Goal: Task Accomplishment & Management: Complete application form

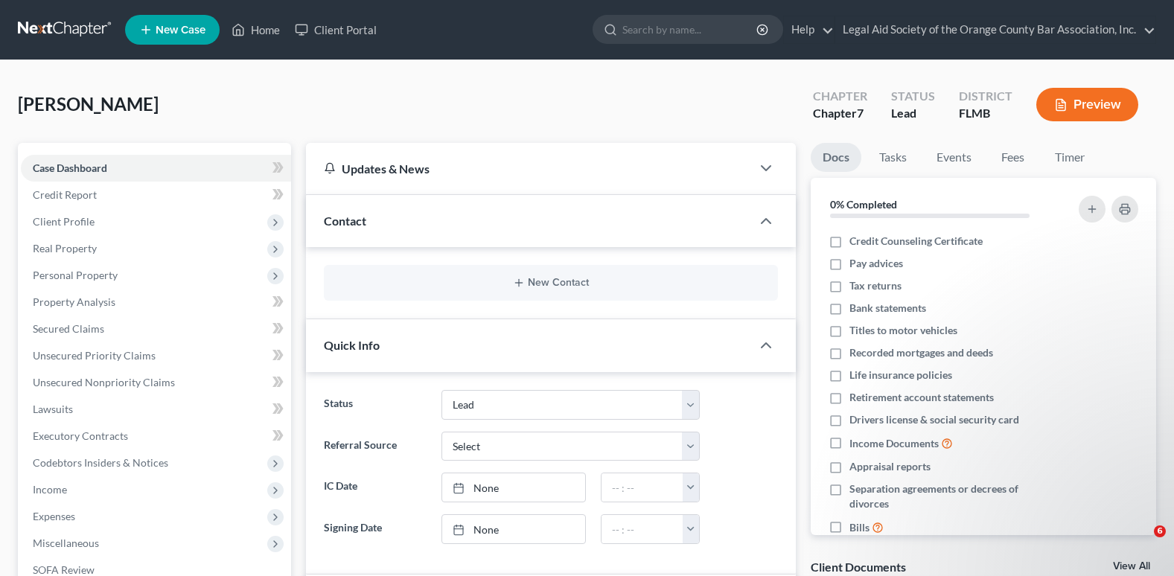
select select "10"
click at [327, 28] on link "Client Portal" at bounding box center [335, 29] width 97 height 27
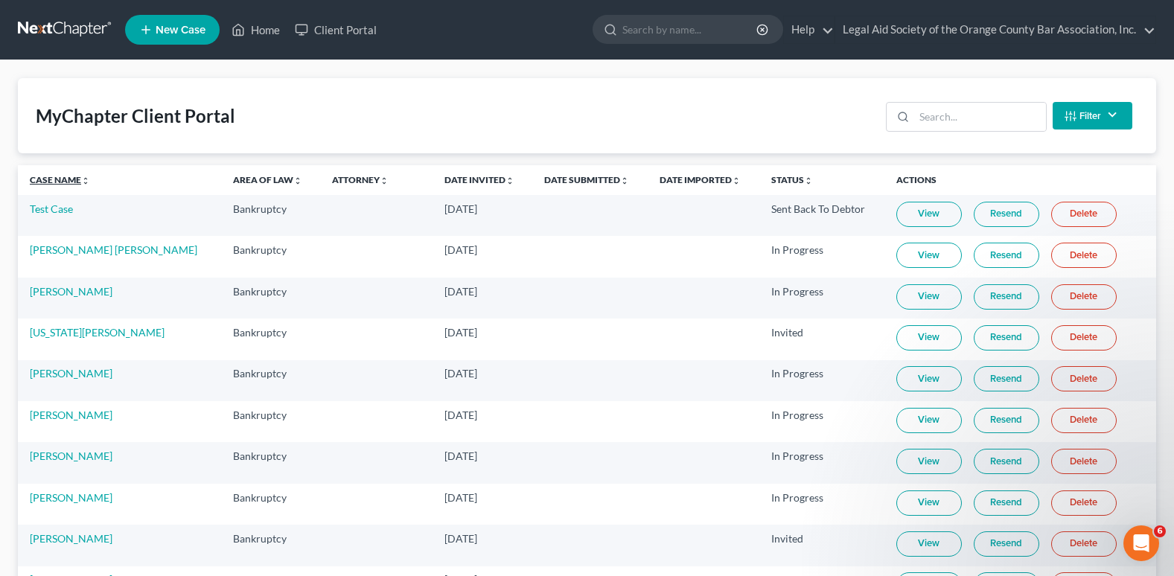
click at [48, 181] on link "Case Name unfold_more expand_more expand_less" at bounding box center [60, 179] width 60 height 11
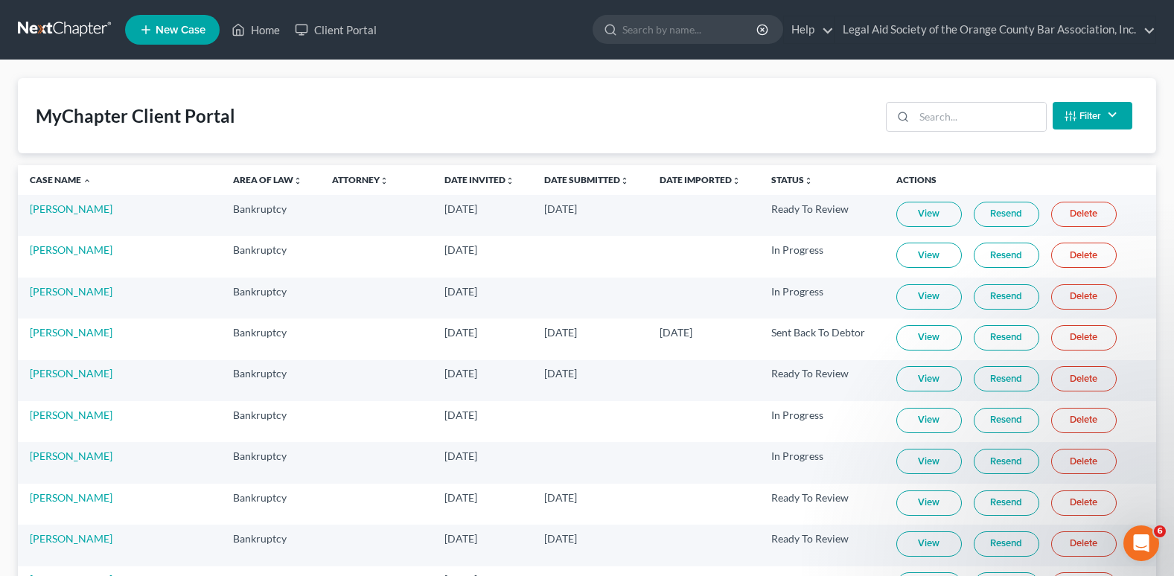
click at [896, 217] on link "View" at bounding box center [928, 214] width 65 height 25
click at [67, 205] on link "[PERSON_NAME]" at bounding box center [71, 208] width 83 height 13
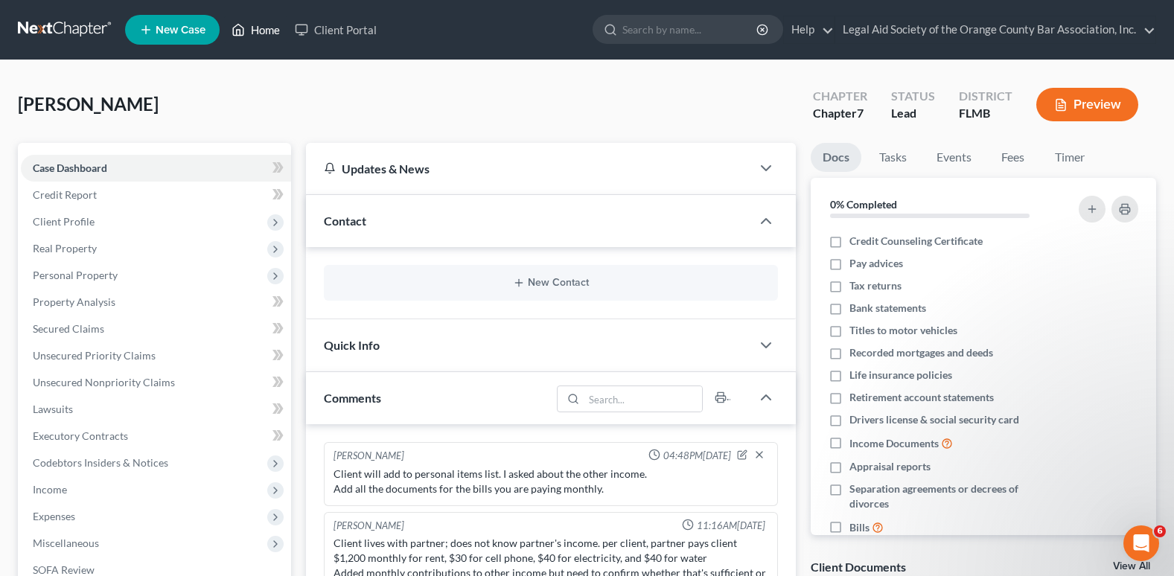
click at [255, 32] on link "Home" at bounding box center [255, 29] width 63 height 27
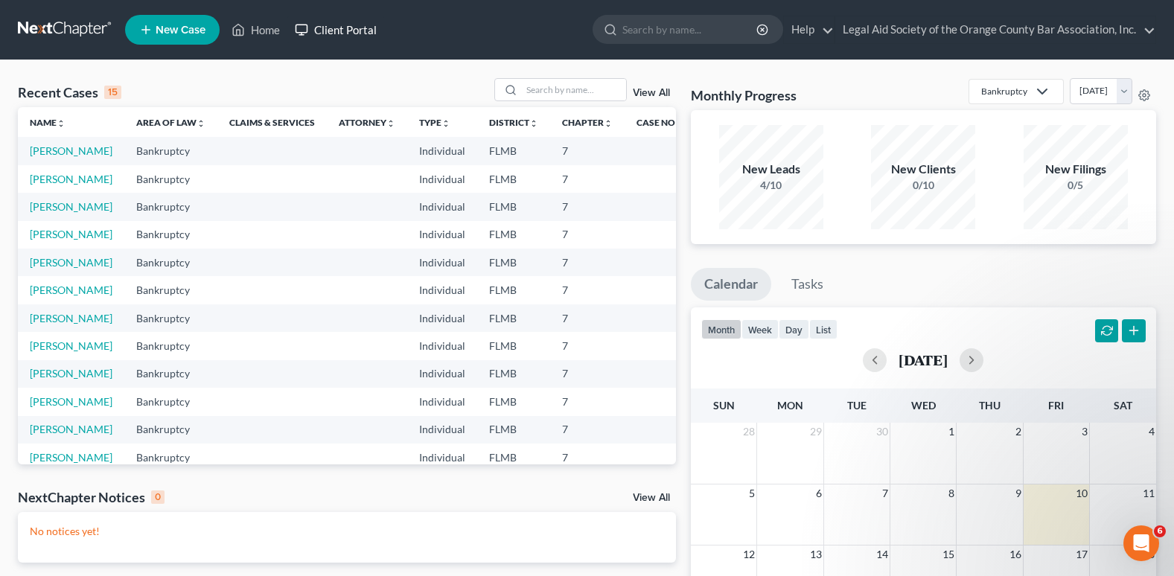
click at [340, 26] on link "Client Portal" at bounding box center [335, 29] width 97 height 27
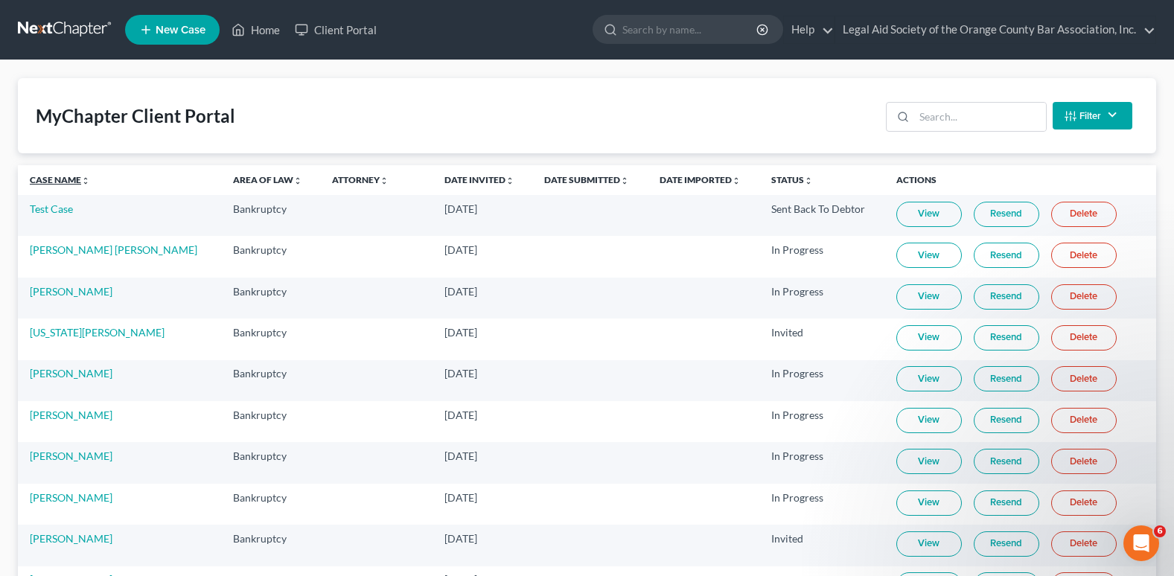
click at [46, 180] on link "Case Name unfold_more expand_more expand_less" at bounding box center [60, 179] width 60 height 11
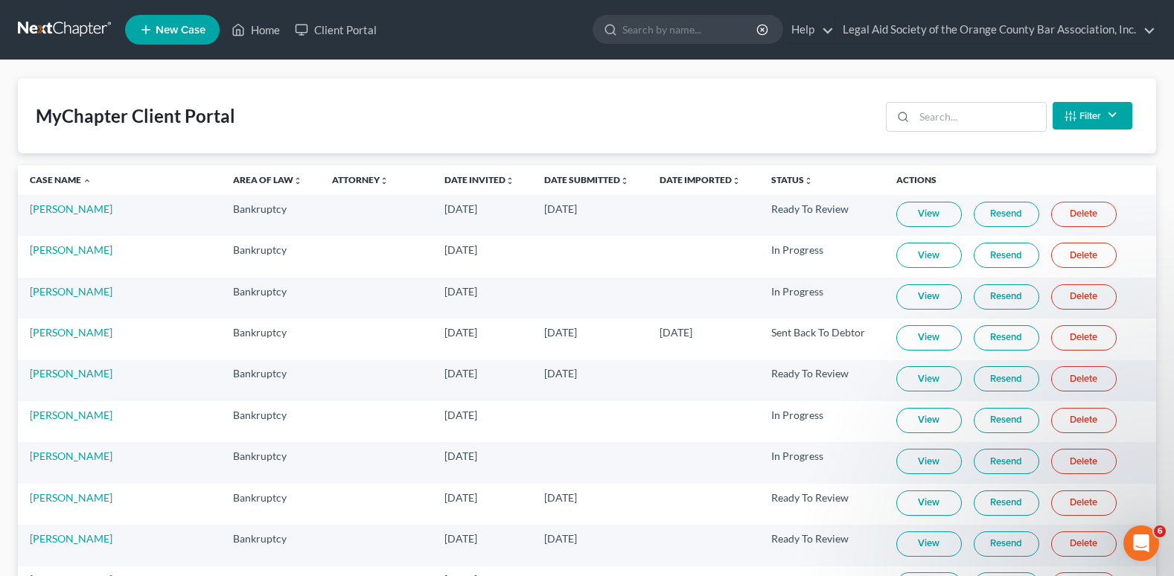
click at [974, 219] on link "Resend" at bounding box center [1006, 214] width 65 height 25
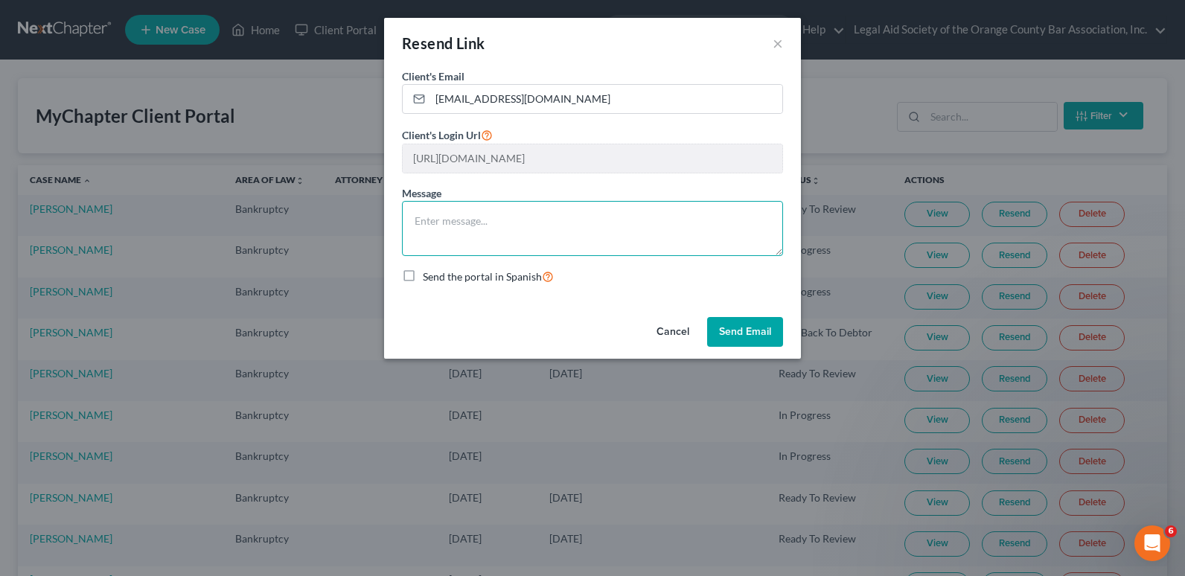
click at [435, 211] on textarea at bounding box center [592, 228] width 381 height 55
drag, startPoint x: 720, startPoint y: 223, endPoint x: 764, endPoint y: 223, distance: 43.2
click at [764, 223] on textarea "Resent the link. Emailed client information that attorney wants her review." at bounding box center [592, 228] width 381 height 55
click at [415, 222] on textarea "Resent the link. Emailed client information that attorney wants her to update." at bounding box center [592, 228] width 381 height 55
click at [488, 220] on textarea "Resent the link. Emailed client information that attorney wants her to update." at bounding box center [592, 228] width 381 height 55
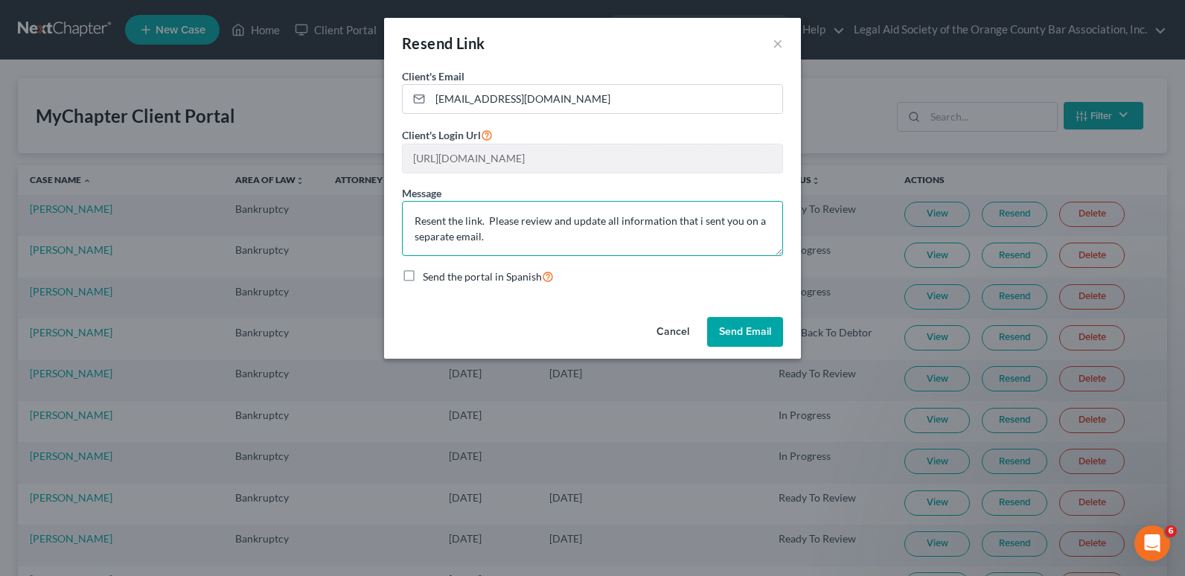
type textarea "Resent the link. Please review and update all information that i sent you on a …"
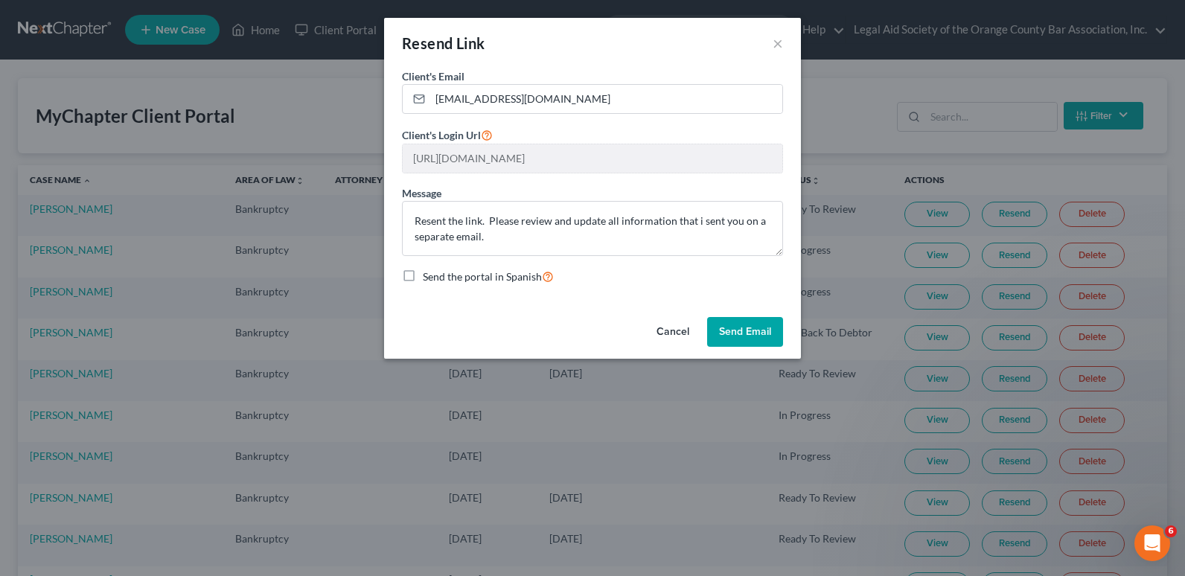
click at [745, 336] on button "Send Email" at bounding box center [745, 332] width 76 height 30
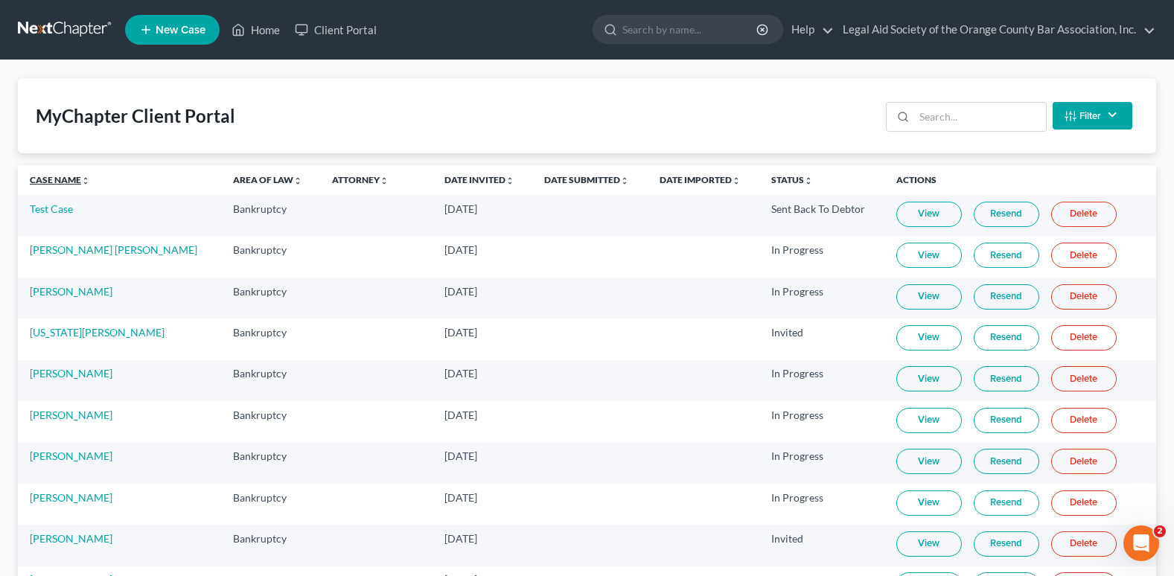
click at [56, 181] on link "Case Name unfold_more expand_more expand_less" at bounding box center [60, 179] width 60 height 11
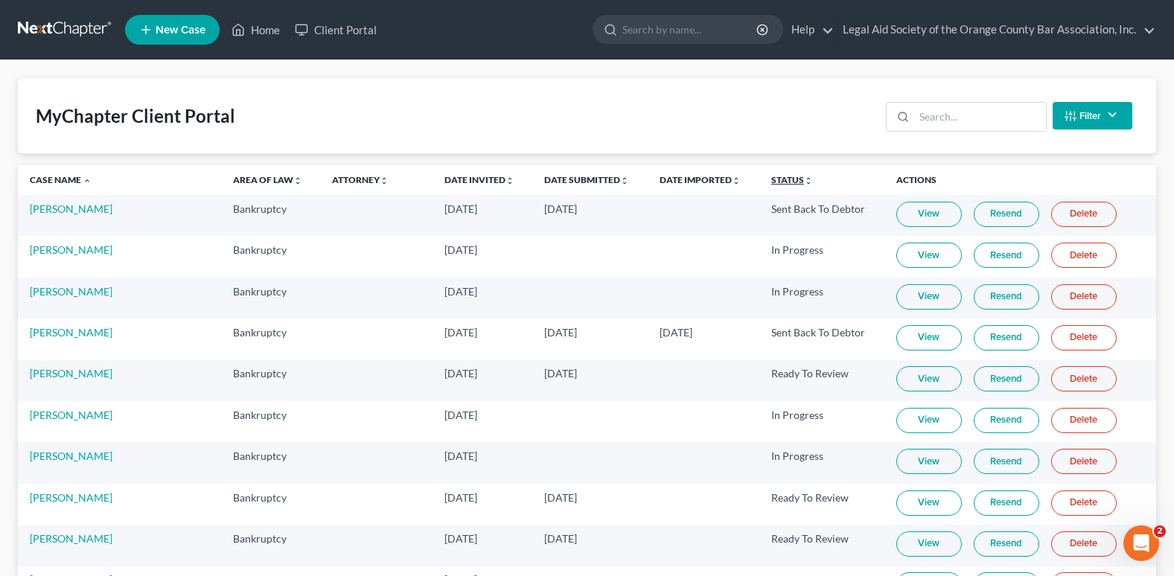
click at [771, 178] on link "Status unfold_more expand_more expand_less" at bounding box center [792, 179] width 42 height 11
click at [771, 178] on link "Status unfold_more expand_more expand_less" at bounding box center [792, 179] width 43 height 11
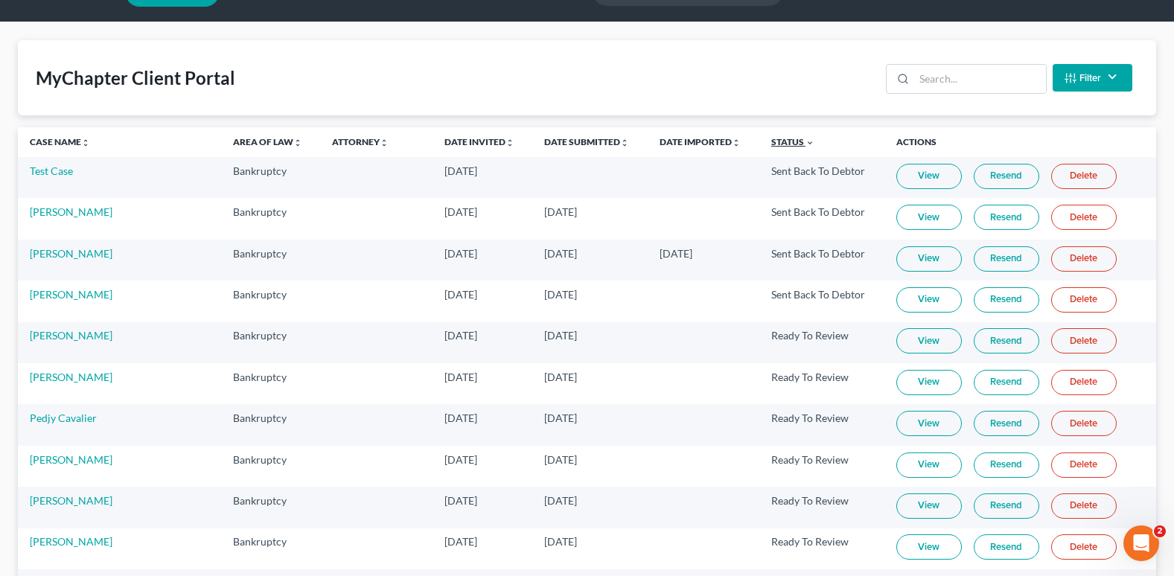
scroll to position [74, 0]
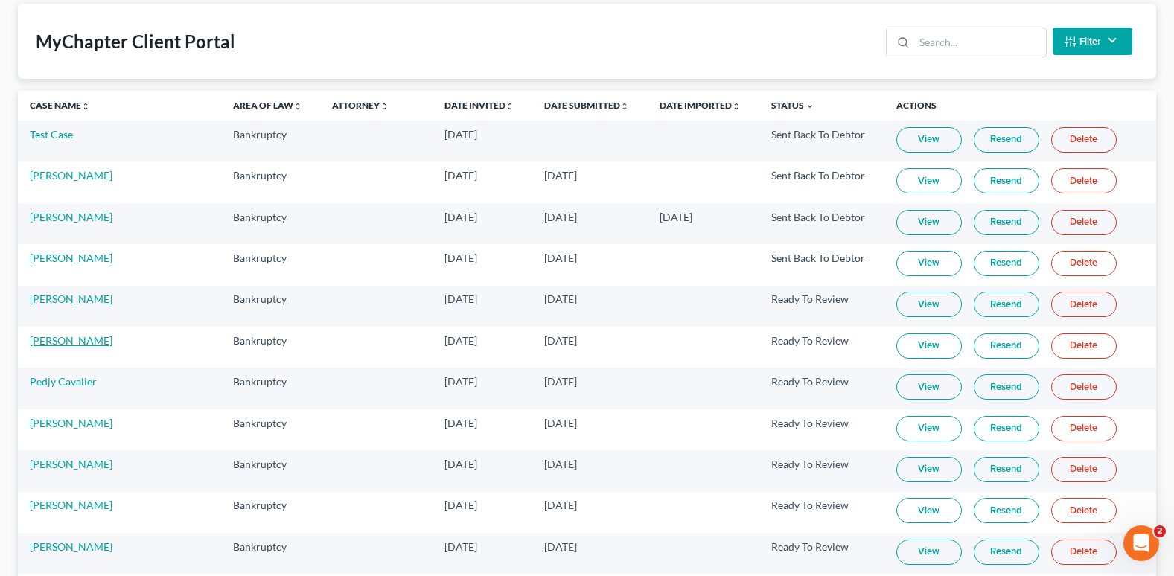
click at [46, 344] on link "[PERSON_NAME]" at bounding box center [71, 340] width 83 height 13
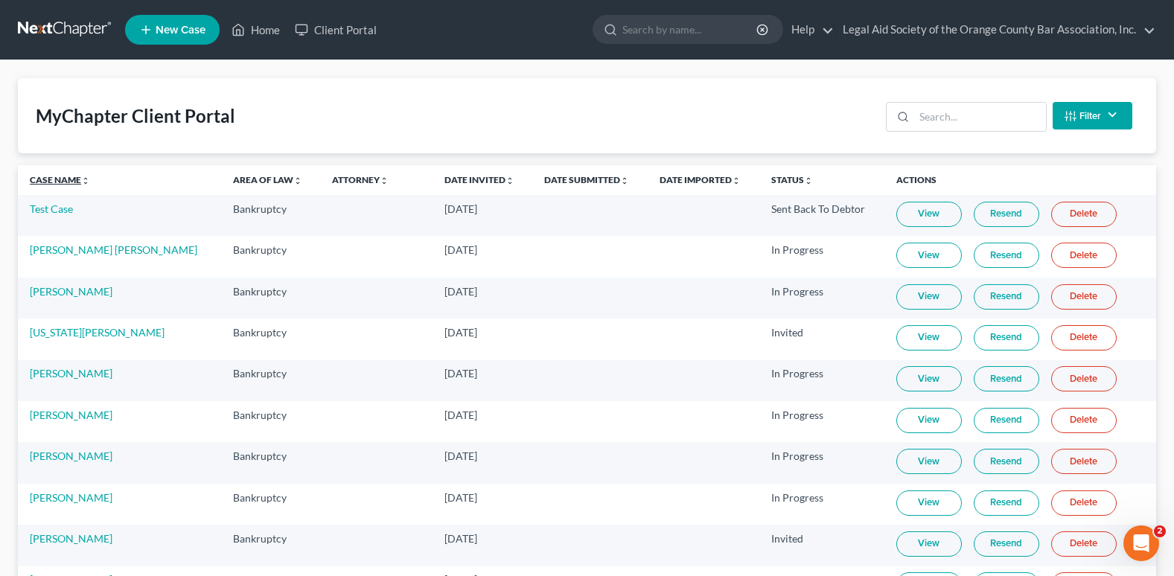
click at [57, 179] on link "Case Name unfold_more expand_more expand_less" at bounding box center [60, 179] width 60 height 11
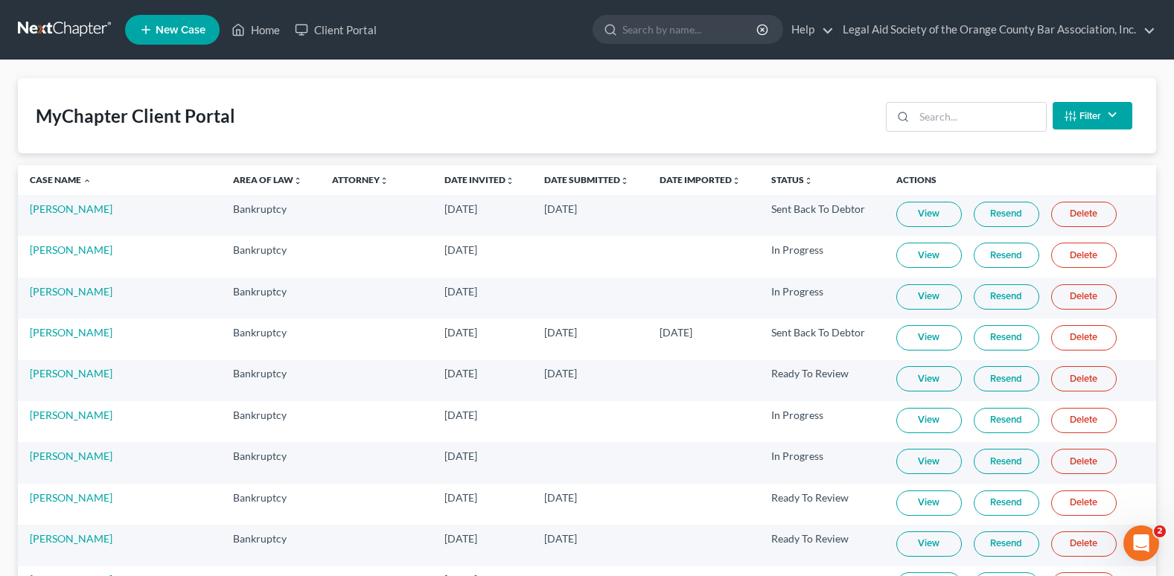
click at [913, 504] on link "View" at bounding box center [928, 502] width 65 height 25
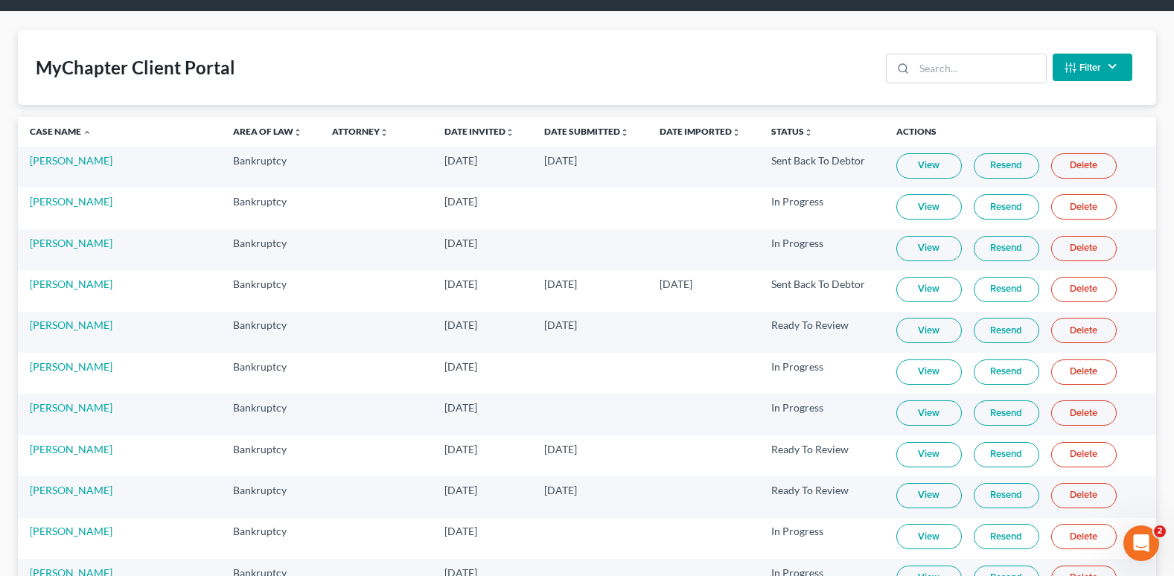
scroll to position [74, 0]
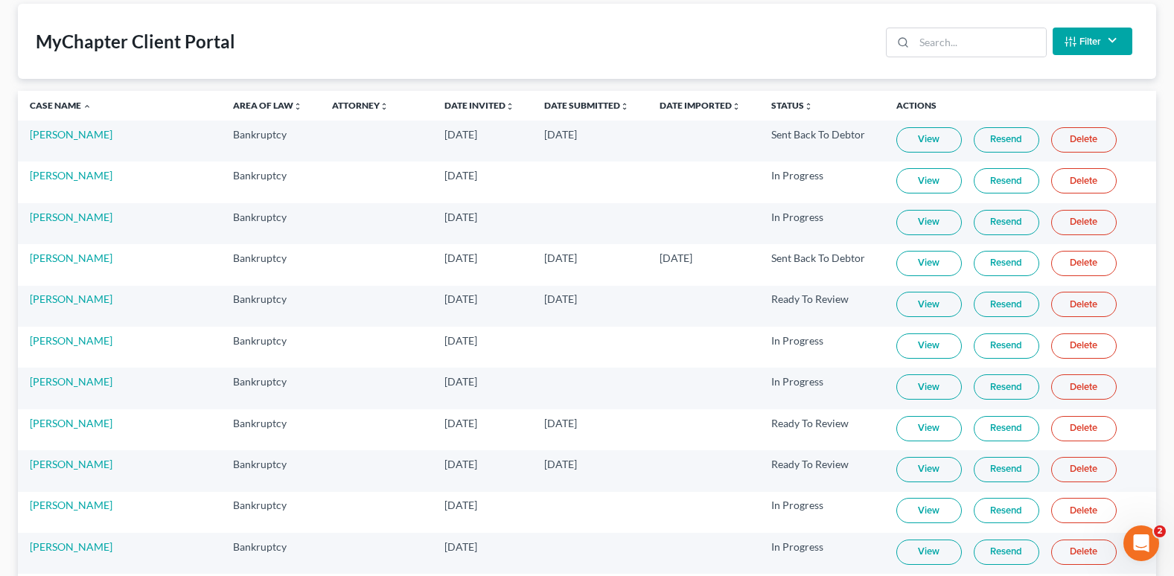
click at [912, 429] on link "View" at bounding box center [928, 428] width 65 height 25
click at [990, 426] on link "Resend" at bounding box center [1006, 428] width 65 height 25
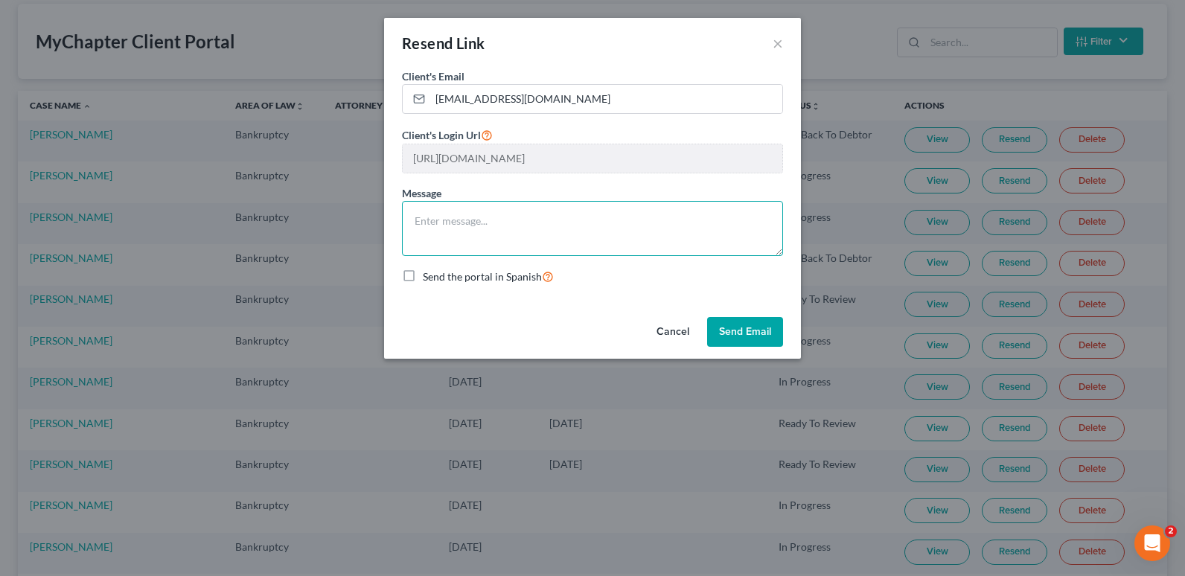
click at [460, 209] on textarea at bounding box center [592, 228] width 381 height 55
type textarea "Resending link to upload documents needed."
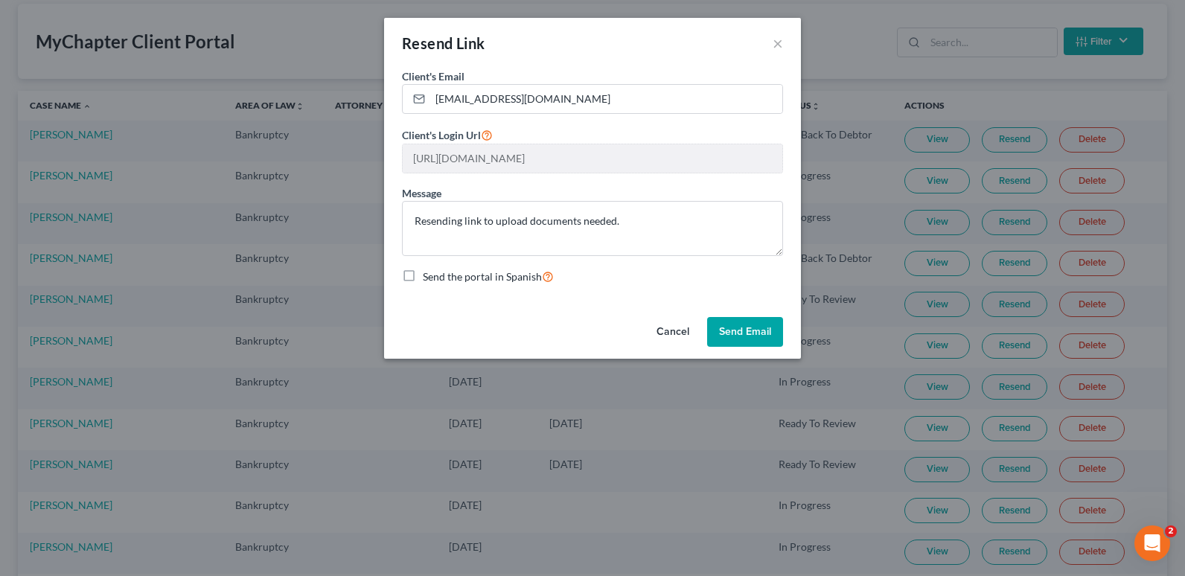
click at [735, 337] on button "Send Email" at bounding box center [745, 332] width 76 height 30
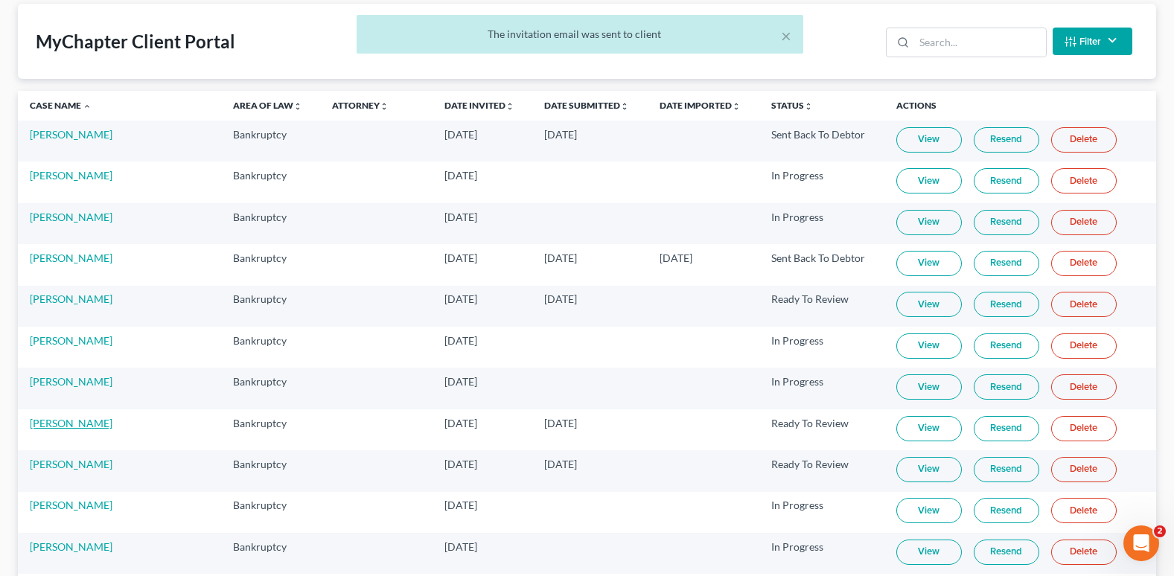
click at [44, 427] on link "[PERSON_NAME]" at bounding box center [71, 423] width 83 height 13
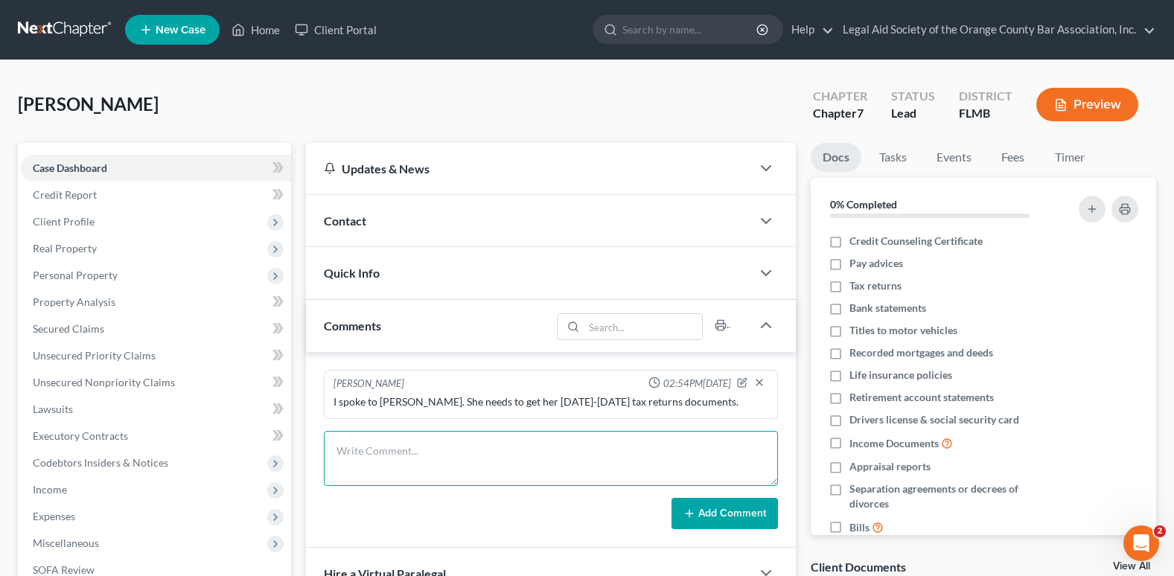
click at [382, 440] on textarea at bounding box center [551, 458] width 454 height 55
click at [448, 452] on textarea "2019 car was totaled." at bounding box center [551, 458] width 454 height 55
drag, startPoint x: 545, startPoint y: 449, endPoint x: 603, endPoint y: 453, distance: 58.2
click at [603, 453] on textarea "2019 car was totaled. She has no car payment and" at bounding box center [551, 458] width 454 height 55
type textarea "2019 car was totaled. She has no car payment on this car."
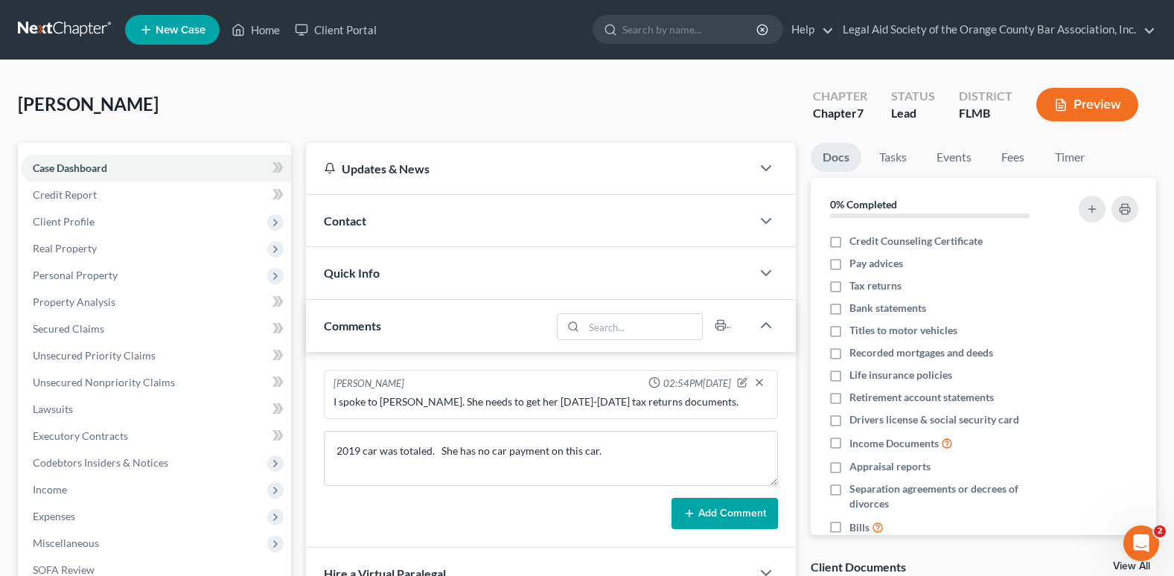
click at [731, 514] on button "Add Comment" at bounding box center [724, 513] width 106 height 31
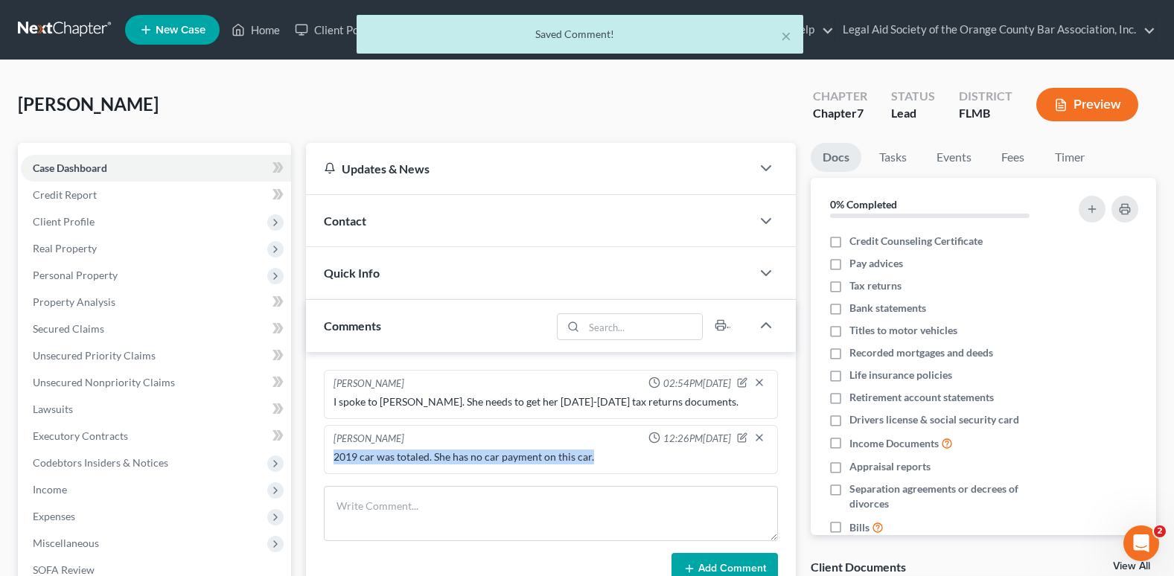
drag, startPoint x: 331, startPoint y: 455, endPoint x: 621, endPoint y: 452, distance: 289.5
click at [633, 455] on div "2019 car was totaled. She has no car payment on this car." at bounding box center [550, 457] width 441 height 21
drag, startPoint x: 621, startPoint y: 452, endPoint x: 575, endPoint y: 451, distance: 45.4
copy div "2019 car was totaled. She has no car payment on this car."
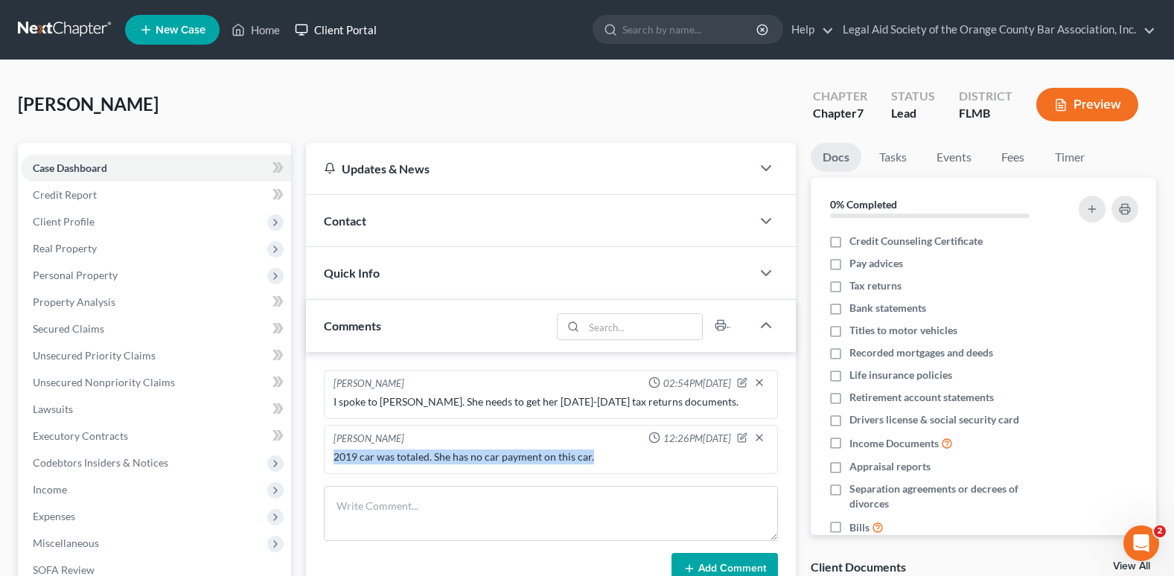
drag, startPoint x: 351, startPoint y: 33, endPoint x: 374, endPoint y: 44, distance: 25.6
click at [352, 33] on link "Client Portal" at bounding box center [335, 29] width 97 height 27
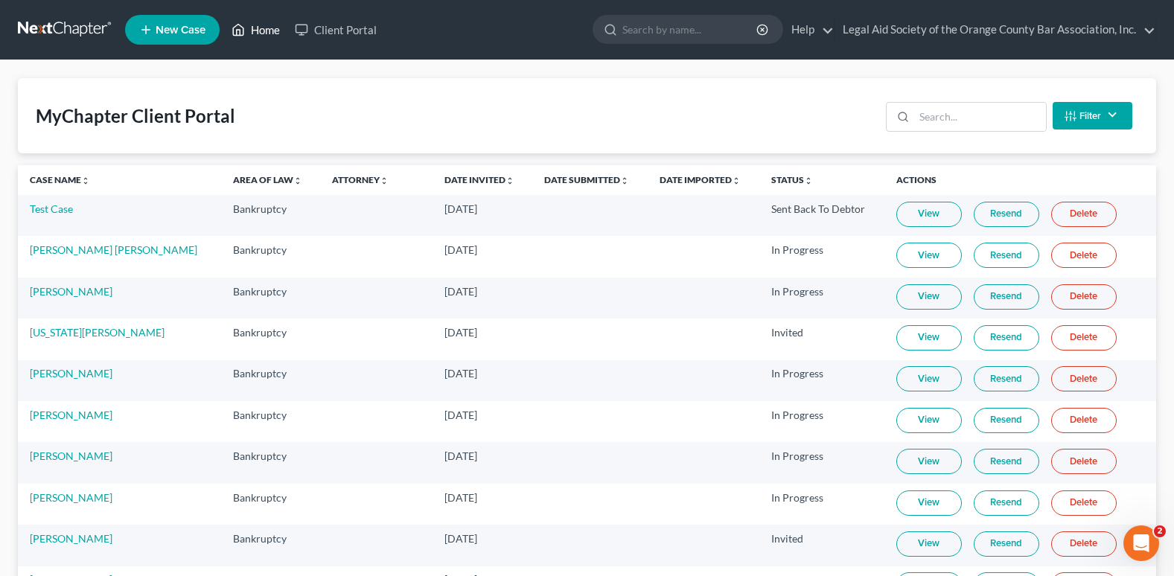
click at [269, 33] on link "Home" at bounding box center [255, 29] width 63 height 27
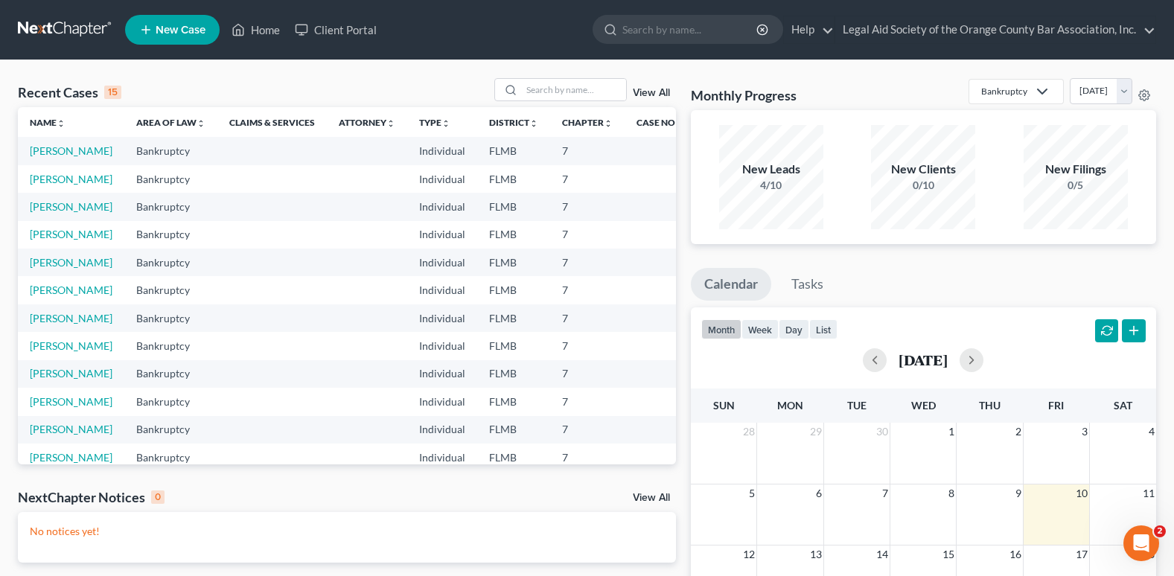
click at [168, 36] on span "New Case" at bounding box center [181, 30] width 50 height 11
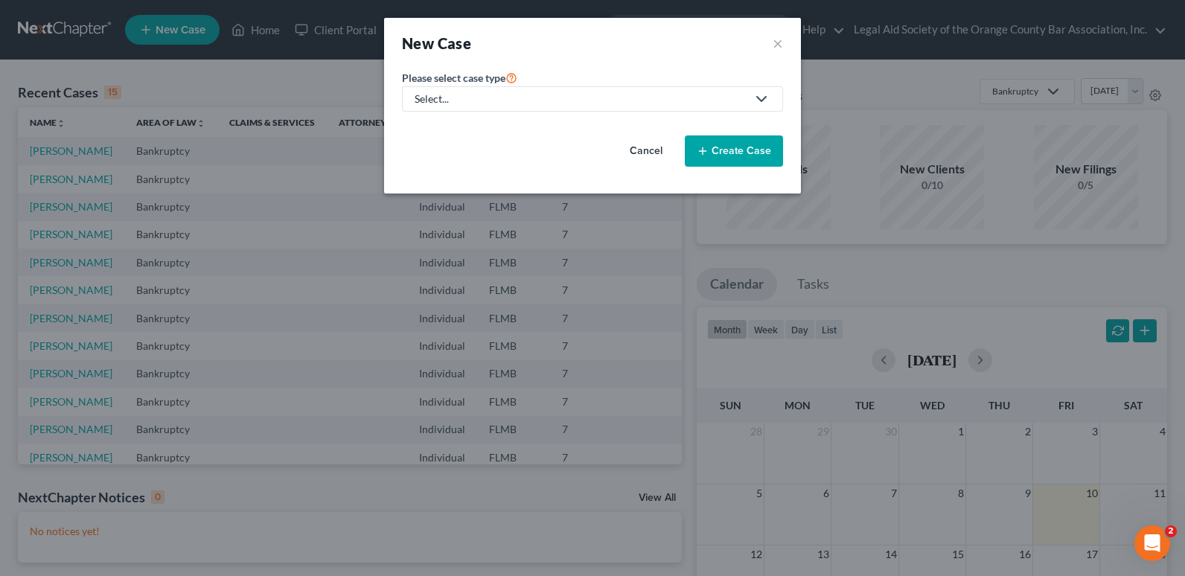
click at [477, 100] on div "Select..." at bounding box center [581, 99] width 332 height 15
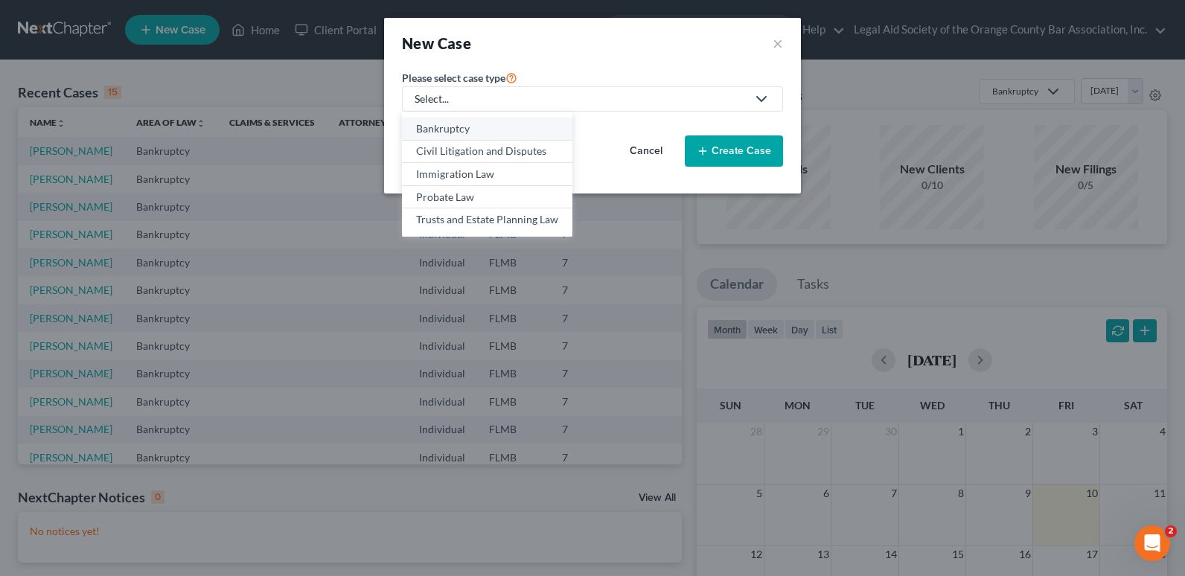
click at [455, 127] on div "Bankruptcy" at bounding box center [487, 128] width 142 height 15
select select "15"
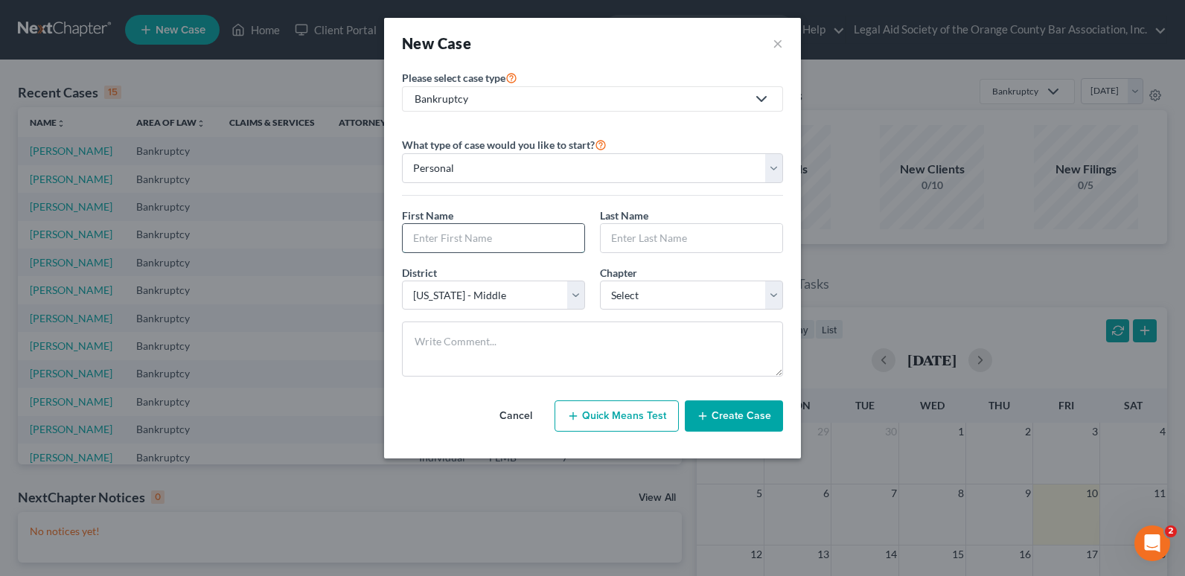
click at [454, 237] on input "text" at bounding box center [494, 238] width 182 height 28
click at [433, 238] on input "text" at bounding box center [494, 238] width 182 height 28
paste input "[PERSON_NAME]"
type input "[PERSON_NAME]"
click at [639, 243] on input "text" at bounding box center [692, 238] width 182 height 28
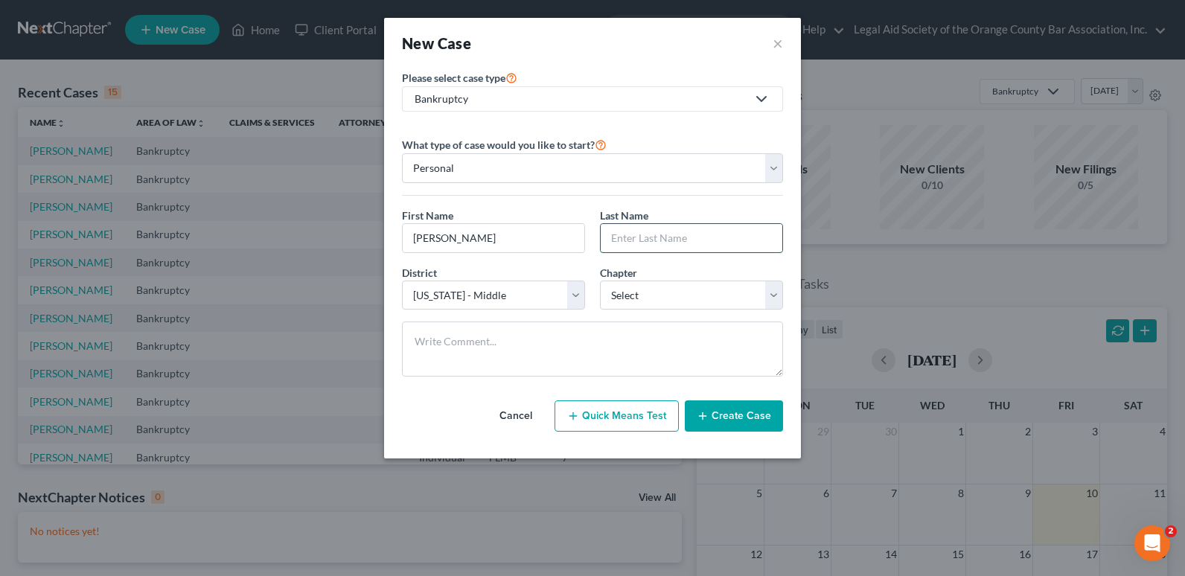
paste input "[PERSON_NAME]"
type input "[PERSON_NAME]"
drag, startPoint x: 452, startPoint y: 237, endPoint x: 509, endPoint y: 240, distance: 57.4
click at [509, 240] on input "[PERSON_NAME]" at bounding box center [494, 238] width 182 height 28
type input "Karena"
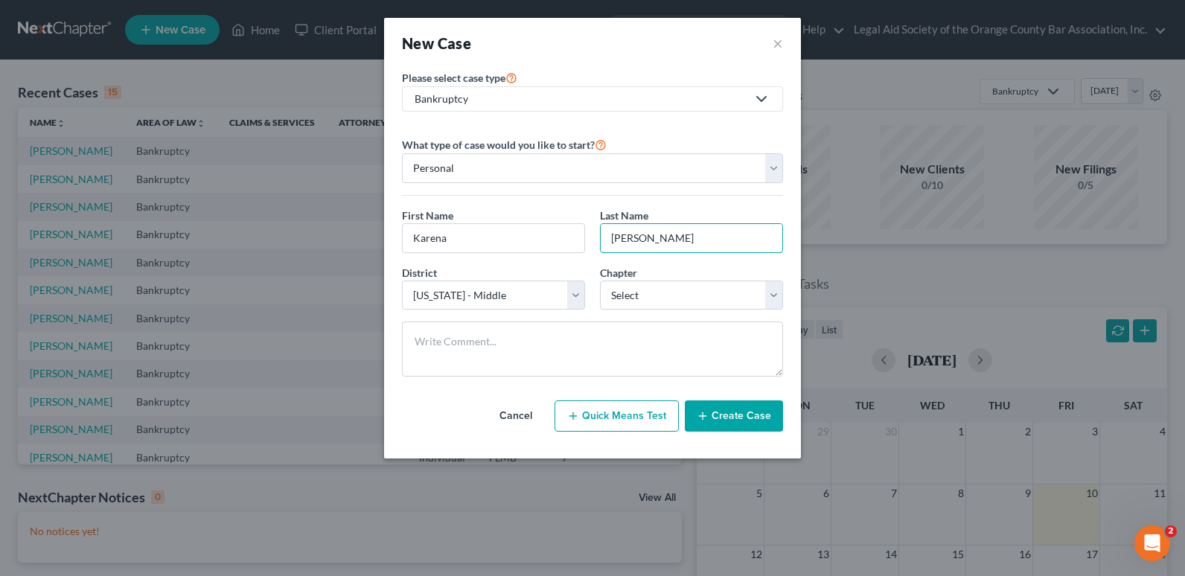
drag, startPoint x: 650, startPoint y: 233, endPoint x: 595, endPoint y: 242, distance: 55.1
click at [595, 242] on div "Last Name * [PERSON_NAME]" at bounding box center [691, 230] width 198 height 45
type input "Young"
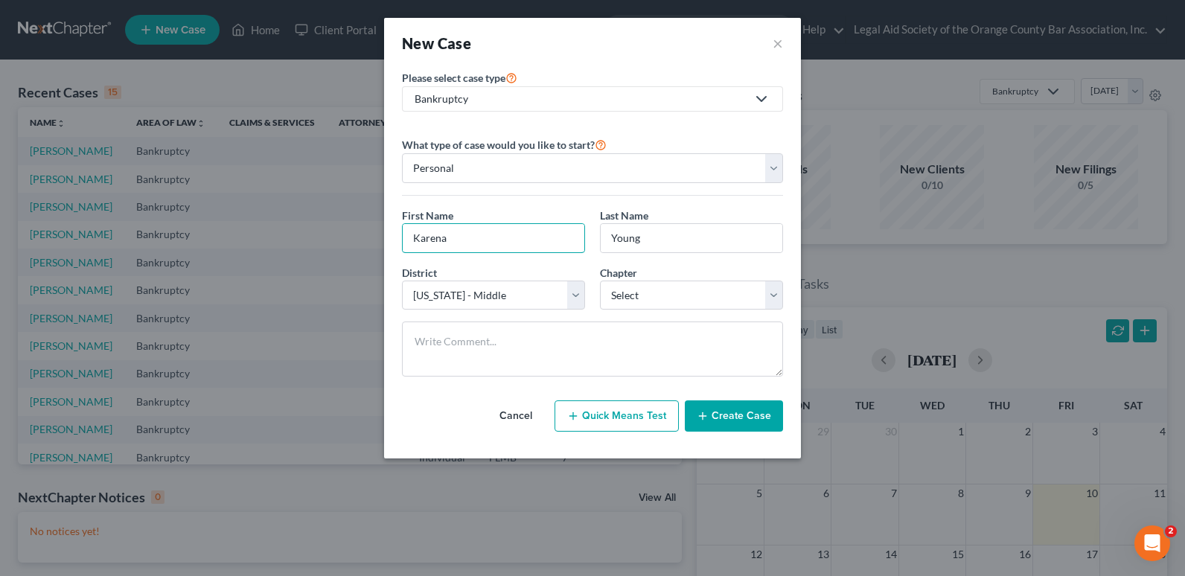
drag, startPoint x: 412, startPoint y: 246, endPoint x: 374, endPoint y: 244, distance: 38.0
click at [374, 244] on div "New Case × Please select case type * Bankruptcy Bankruptcy Civil Litigation and…" at bounding box center [592, 288] width 1185 height 576
click at [681, 298] on select "Select 7 11 12 13" at bounding box center [691, 296] width 183 height 30
select select "0"
click at [600, 281] on select "Select 7 11 12 13" at bounding box center [691, 296] width 183 height 30
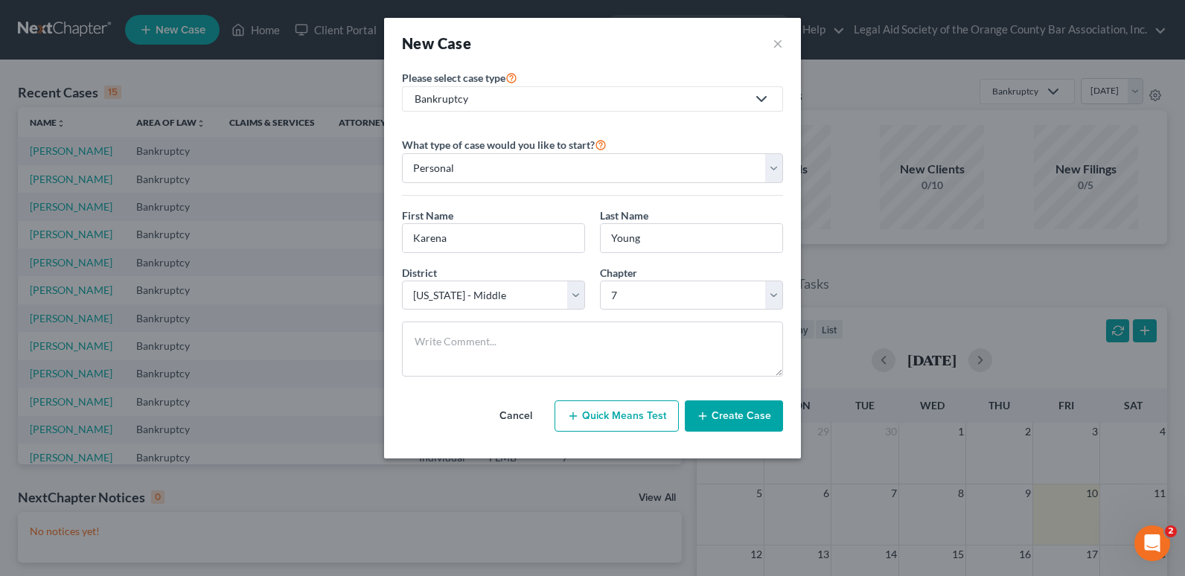
click at [744, 424] on button "Create Case" at bounding box center [734, 415] width 98 height 31
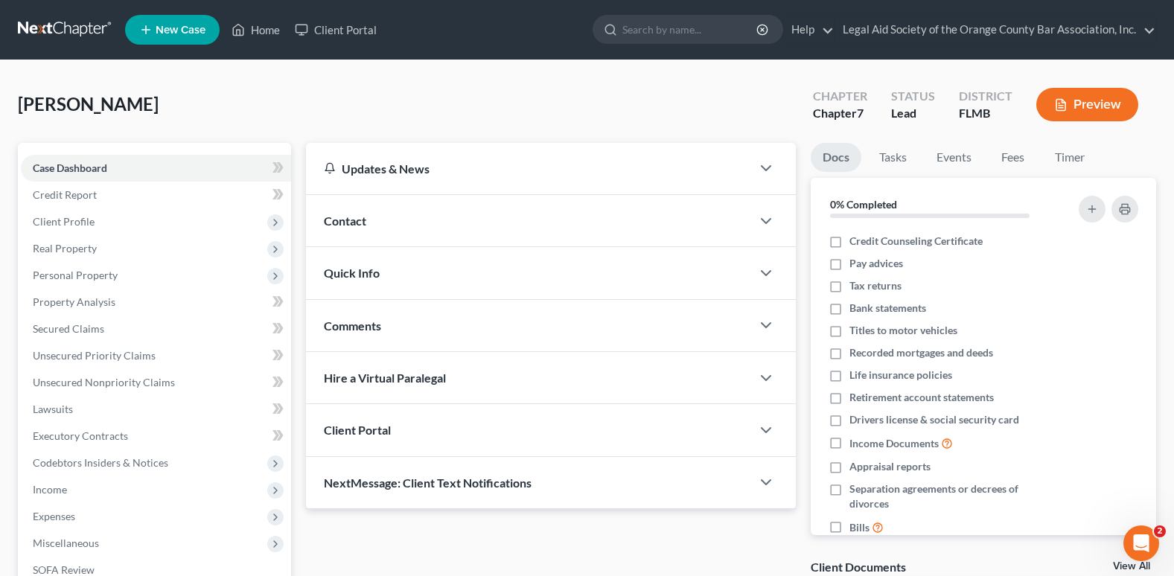
click at [365, 223] on span "Contact" at bounding box center [345, 221] width 42 height 14
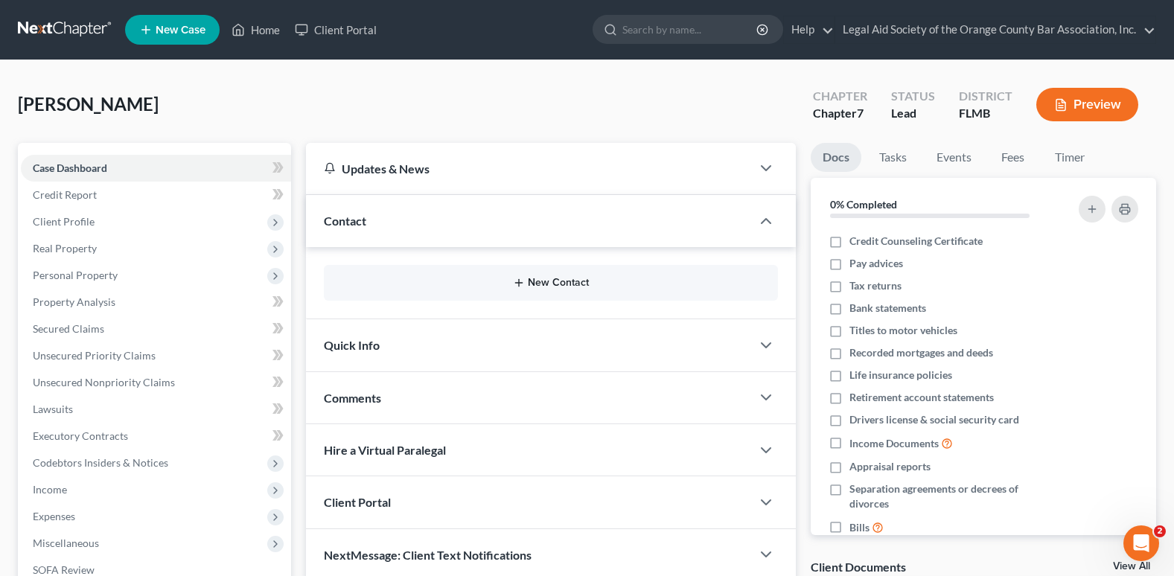
click at [545, 278] on button "New Contact" at bounding box center [551, 283] width 430 height 12
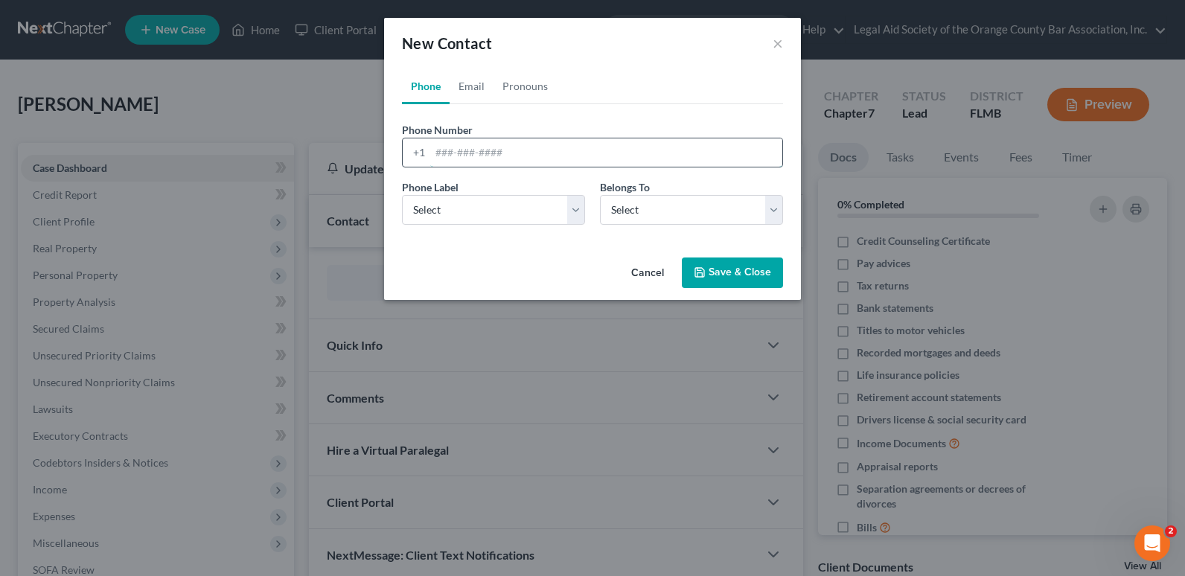
click at [440, 159] on input "tel" at bounding box center [606, 152] width 352 height 28
paste input "[PHONE_NUMBER]"
drag, startPoint x: 432, startPoint y: 150, endPoint x: 334, endPoint y: 157, distance: 98.5
click at [334, 157] on div "New Contact × Phone Email Pronouns Phone Number * [PHONE_NUMBER] Ext. Phone Lab…" at bounding box center [592, 288] width 1185 height 576
type input "[PHONE_NUMBER]"
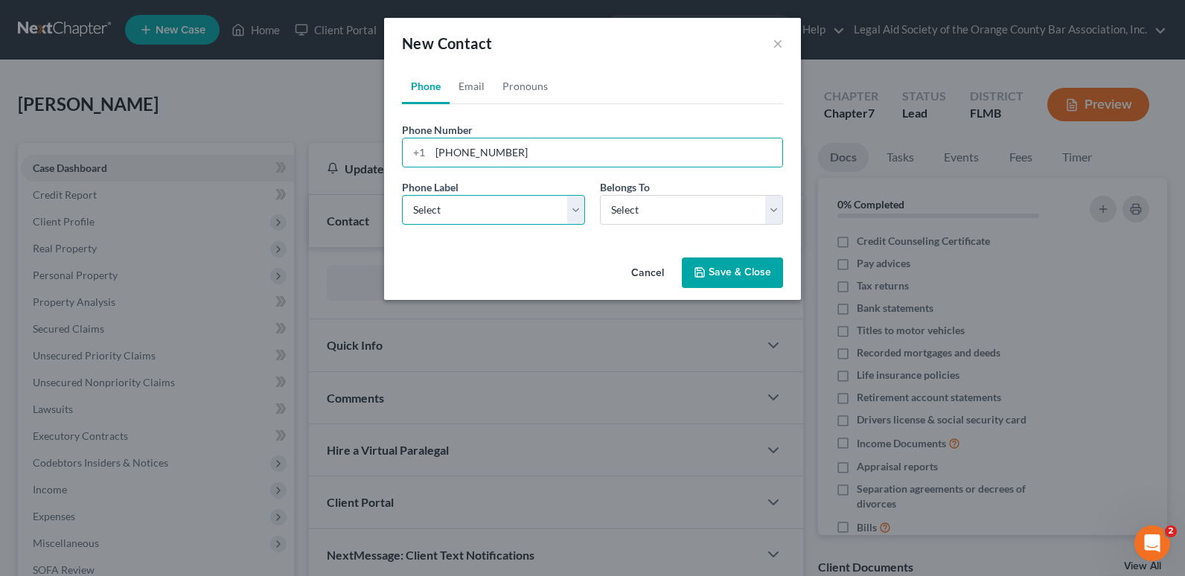
click at [465, 205] on select "Select Mobile Home Work Other" at bounding box center [493, 210] width 183 height 30
select select "1"
click at [402, 195] on select "Select Mobile Home Work Other" at bounding box center [493, 210] width 183 height 30
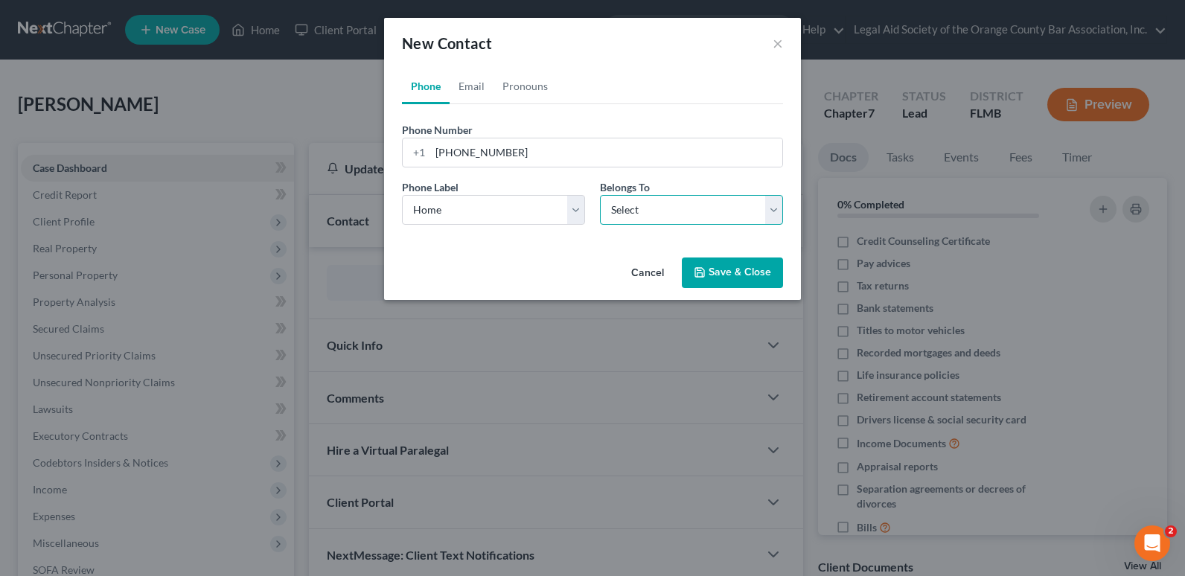
drag, startPoint x: 660, startPoint y: 218, endPoint x: 650, endPoint y: 227, distance: 13.2
click at [660, 218] on select "Select Client Other" at bounding box center [691, 210] width 183 height 30
select select "0"
click at [600, 195] on select "Select Client Other" at bounding box center [691, 210] width 183 height 30
select select "0"
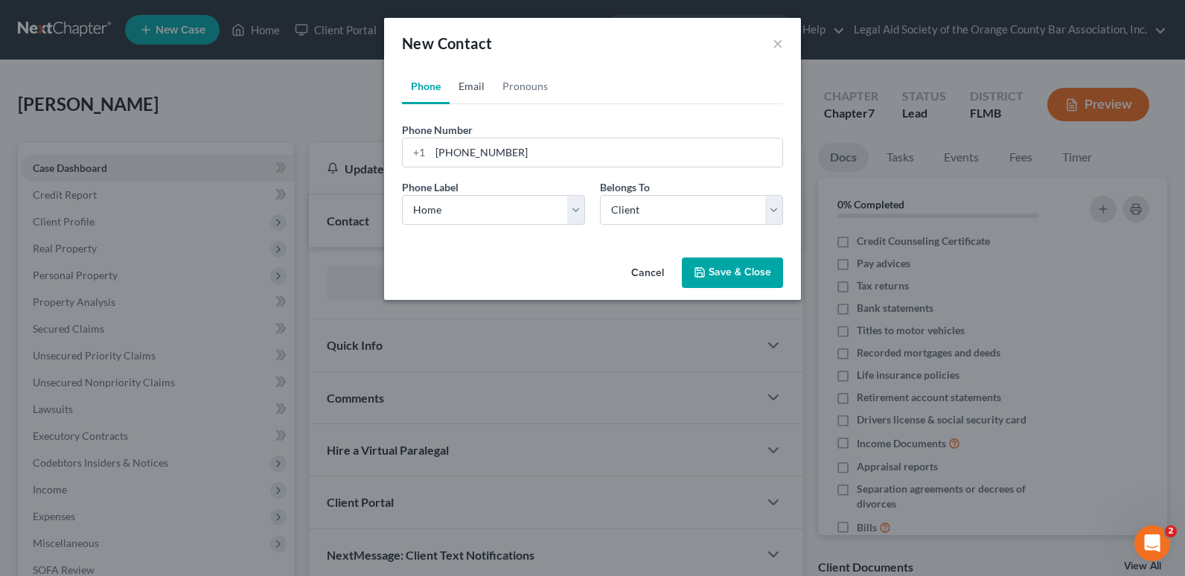
click at [471, 86] on link "Email" at bounding box center [472, 86] width 44 height 36
click at [445, 157] on input "email" at bounding box center [606, 152] width 352 height 28
paste input "[PHONE_NUMBER]"
type input "[PHONE_NUMBER]"
click at [422, 156] on icon at bounding box center [419, 153] width 10 height 8
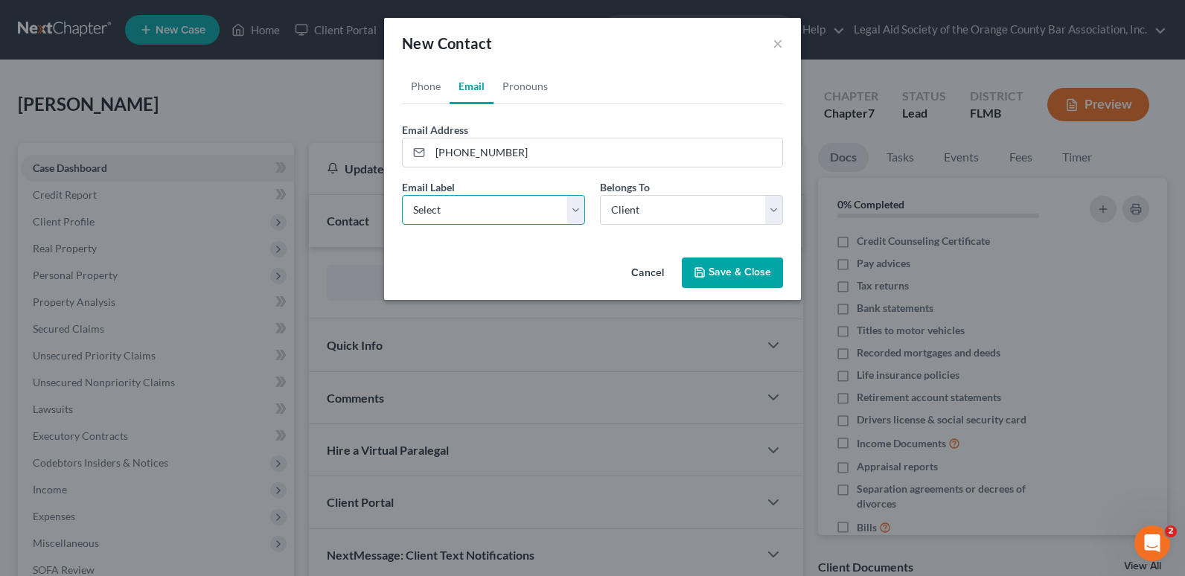
click at [425, 220] on select "Select Home Work Other" at bounding box center [493, 210] width 183 height 30
select select "0"
click at [402, 195] on select "Select Home Work Other" at bounding box center [493, 210] width 183 height 30
drag, startPoint x: 431, startPoint y: 161, endPoint x: 405, endPoint y: 162, distance: 26.1
click at [405, 162] on div "[PHONE_NUMBER]" at bounding box center [592, 153] width 381 height 30
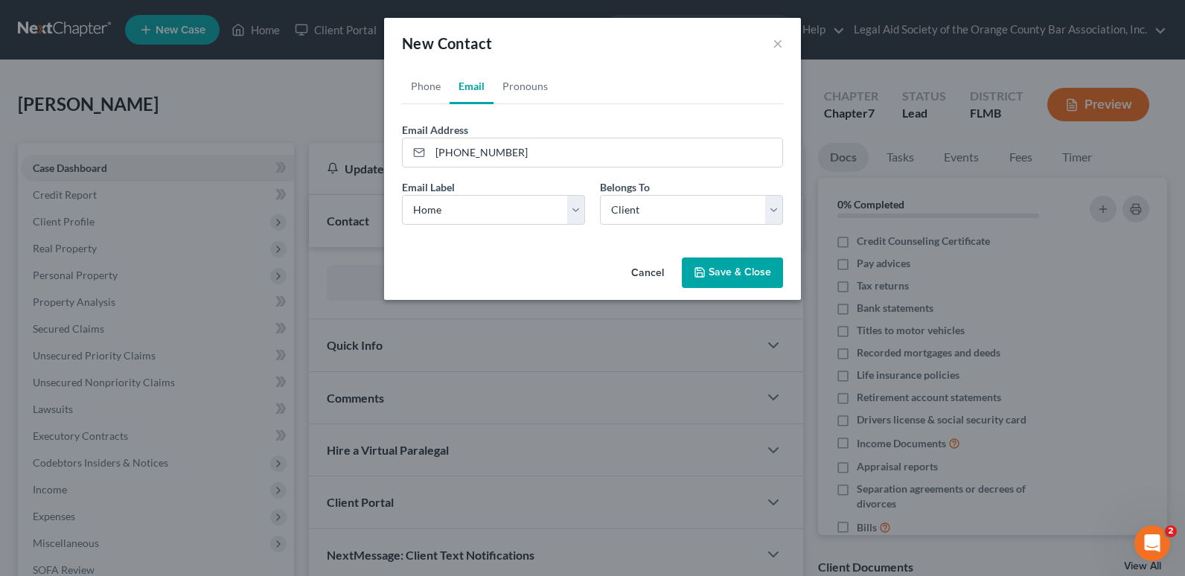
click at [724, 278] on button "Save & Close" at bounding box center [732, 273] width 101 height 31
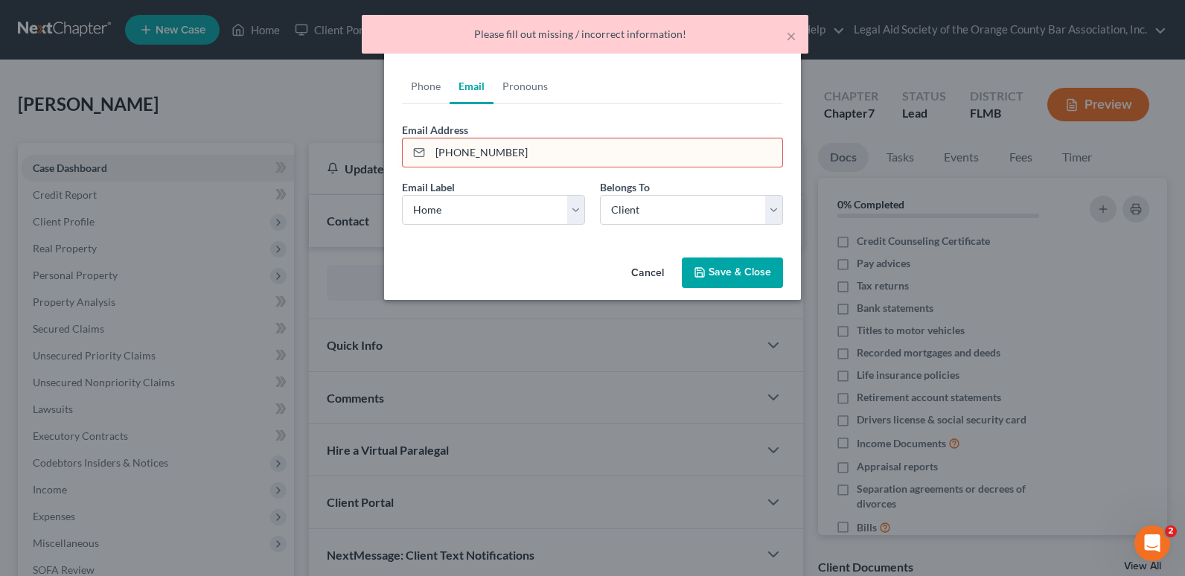
click at [509, 106] on div "Phone Number * [PHONE_NUMBER] Ext. Phone Label * Select Mobile Home Work Other …" at bounding box center [592, 170] width 381 height 132
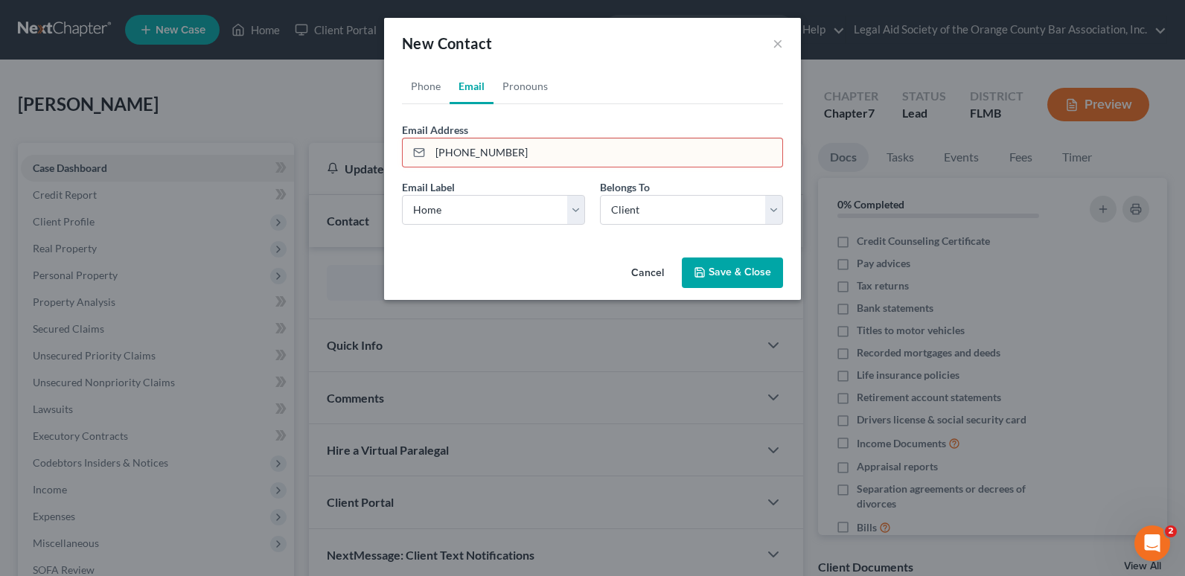
drag, startPoint x: 431, startPoint y: 151, endPoint x: 403, endPoint y: 151, distance: 27.5
click at [403, 151] on div "[PHONE_NUMBER]" at bounding box center [592, 153] width 381 height 30
click at [527, 151] on input "[PHONE_NUMBER]" at bounding box center [606, 152] width 352 height 28
click at [479, 212] on select "Select Home Work Other" at bounding box center [493, 210] width 183 height 30
click at [402, 195] on select "Select Home Work Other" at bounding box center [493, 210] width 183 height 30
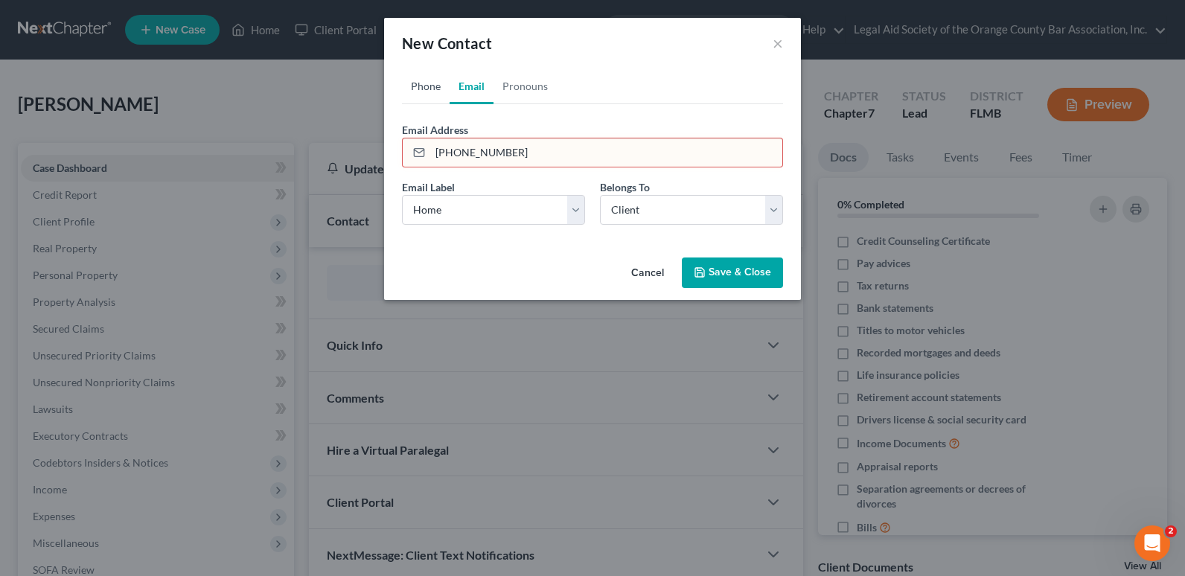
click at [415, 94] on link "Phone" at bounding box center [426, 86] width 48 height 36
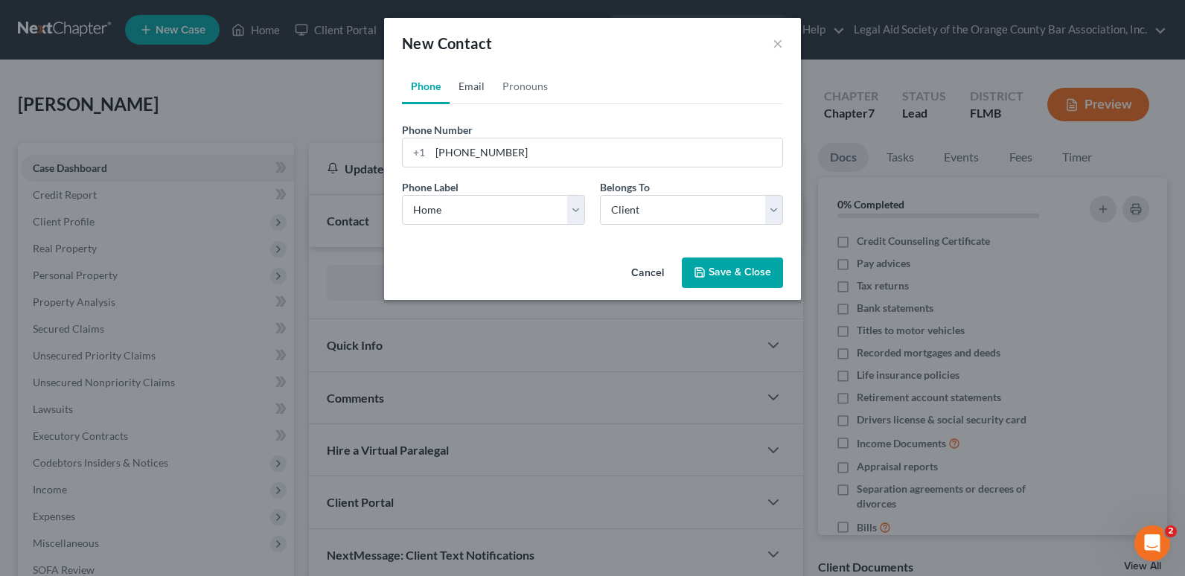
click at [472, 89] on link "Email" at bounding box center [472, 86] width 44 height 36
drag, startPoint x: 520, startPoint y: 150, endPoint x: 416, endPoint y: 162, distance: 104.1
click at [416, 162] on div "[PHONE_NUMBER]" at bounding box center [592, 153] width 381 height 30
click at [450, 150] on input "email" at bounding box center [606, 152] width 352 height 28
paste input "[EMAIL_ADDRESS][DOMAIN_NAME]"
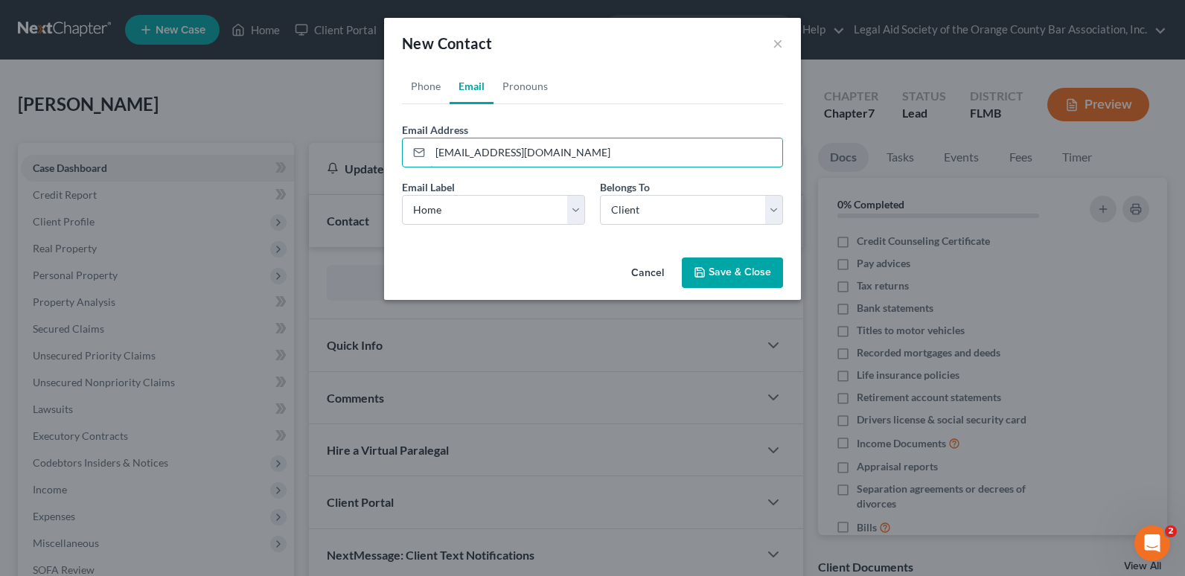
type input "[EMAIL_ADDRESS][DOMAIN_NAME]"
click at [756, 268] on button "Save & Close" at bounding box center [732, 273] width 101 height 31
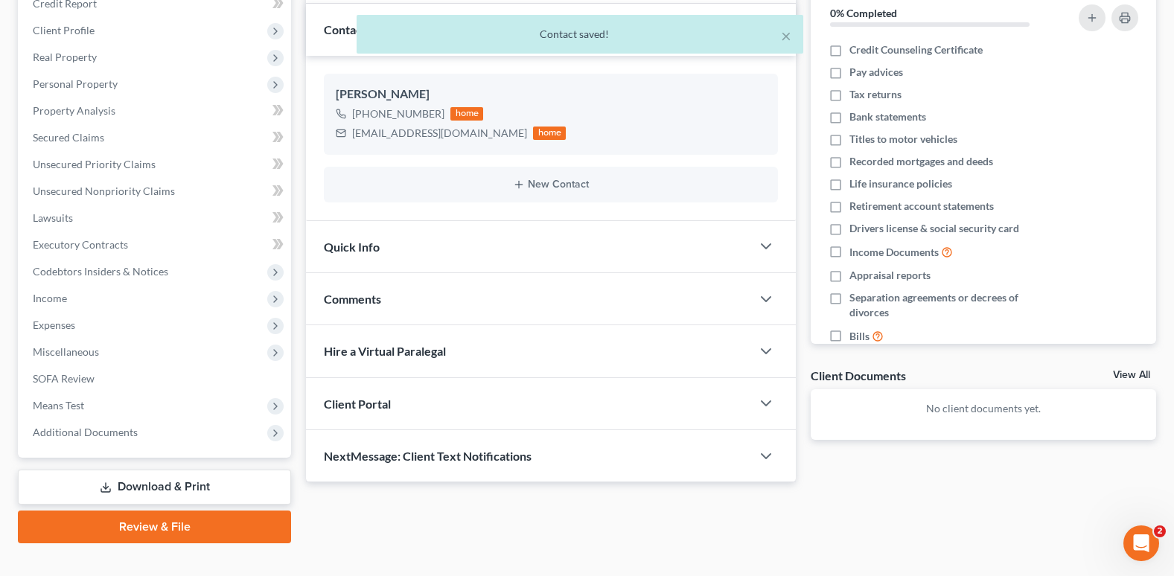
scroll to position [215, 0]
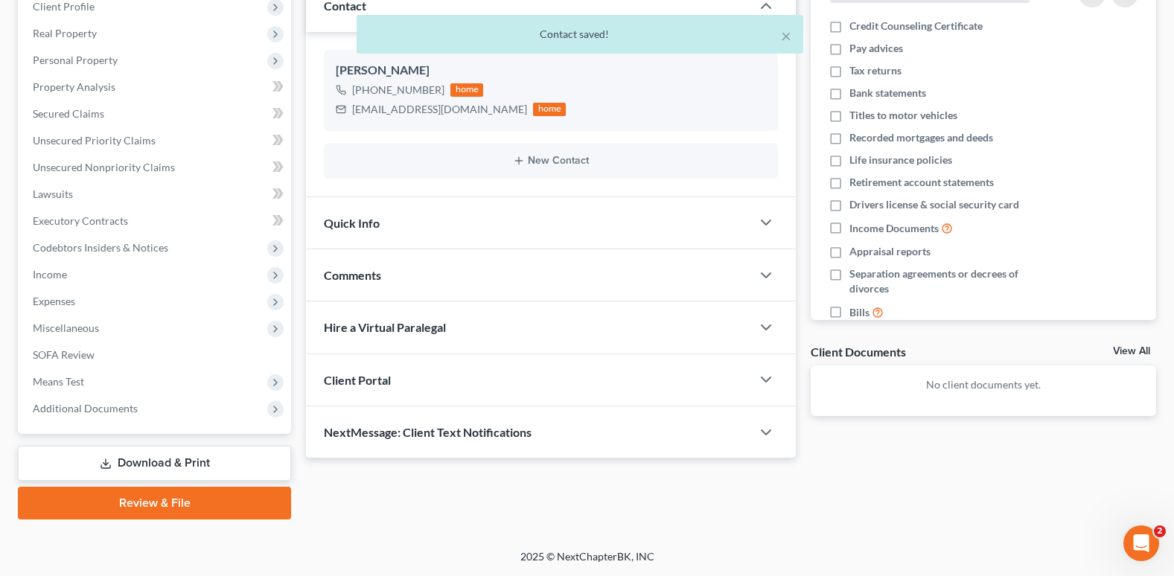
click at [421, 389] on div "Client Portal" at bounding box center [528, 379] width 445 height 51
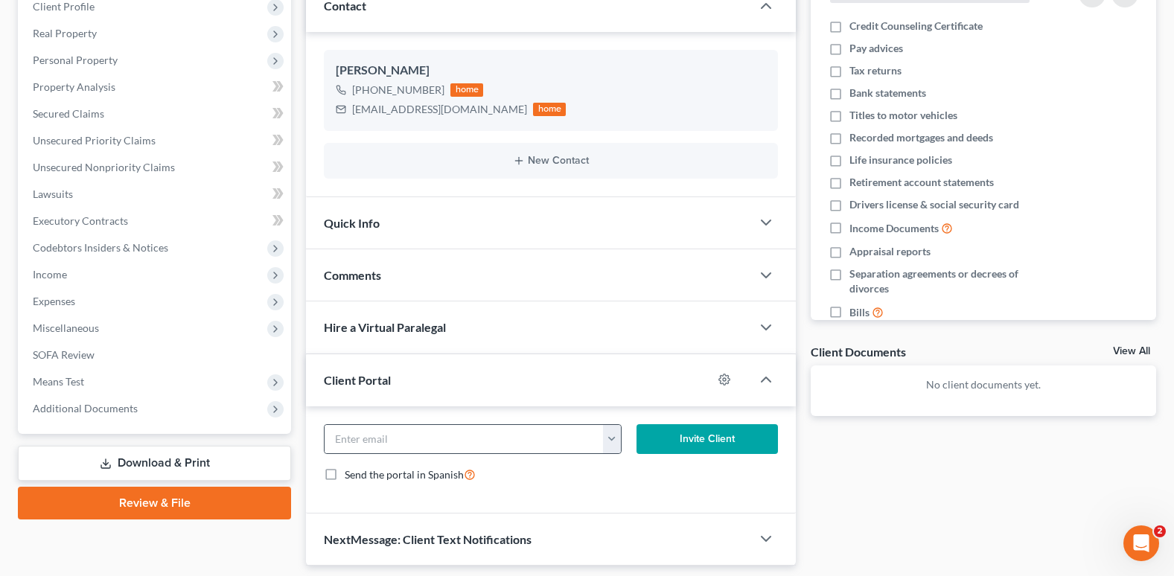
click at [618, 437] on button "button" at bounding box center [612, 439] width 18 height 28
click at [627, 470] on link "[EMAIL_ADDRESS][DOMAIN_NAME]" at bounding box center [703, 471] width 203 height 25
type input "[EMAIL_ADDRESS][DOMAIN_NAME]"
click at [724, 441] on button "Invite Client" at bounding box center [706, 439] width 141 height 30
